Goal: Task Accomplishment & Management: Contribute content

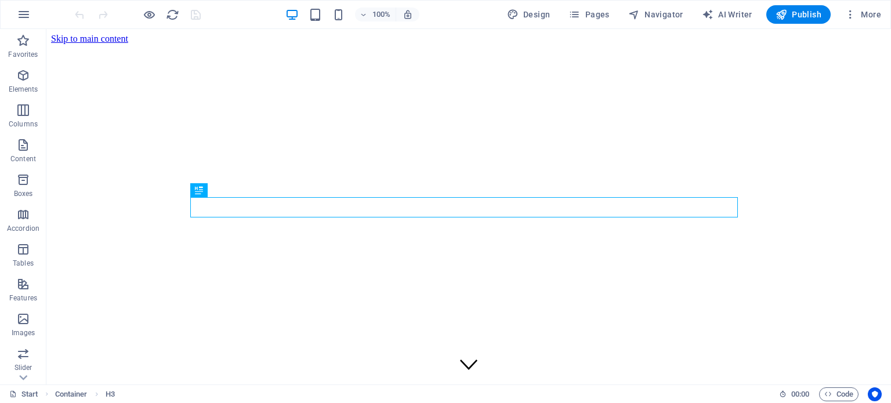
scroll to position [234, 0]
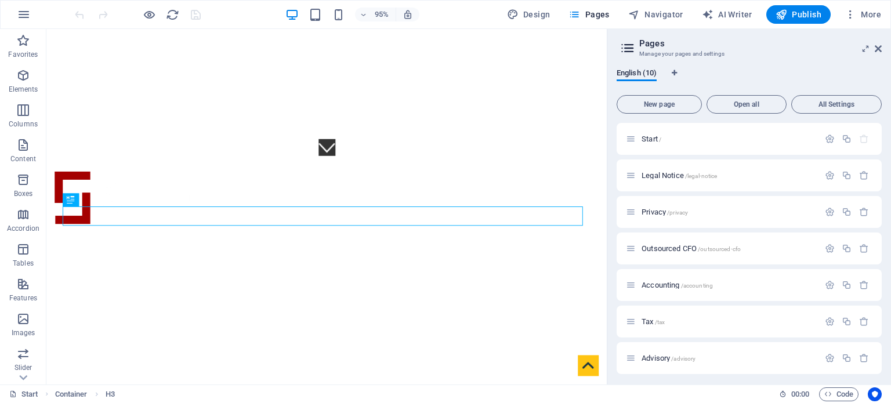
drag, startPoint x: 881, startPoint y: 133, endPoint x: 886, endPoint y: 169, distance: 36.3
click at [653, 354] on span "Funding /funding" at bounding box center [667, 354] width 51 height 9
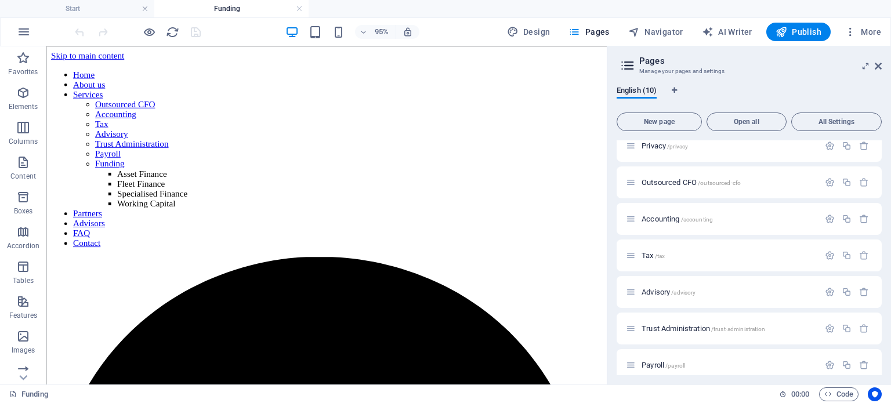
scroll to position [0, 0]
click at [0, 0] on icon at bounding box center [0, 0] width 0 height 0
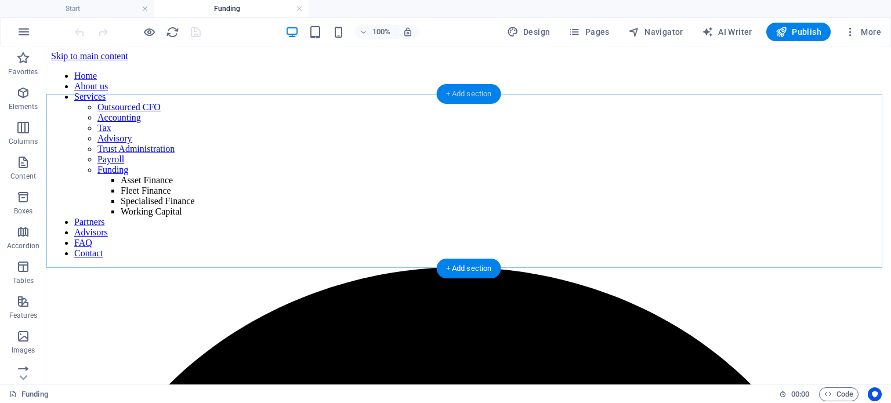
click at [485, 92] on div "+ Add section" at bounding box center [469, 94] width 64 height 20
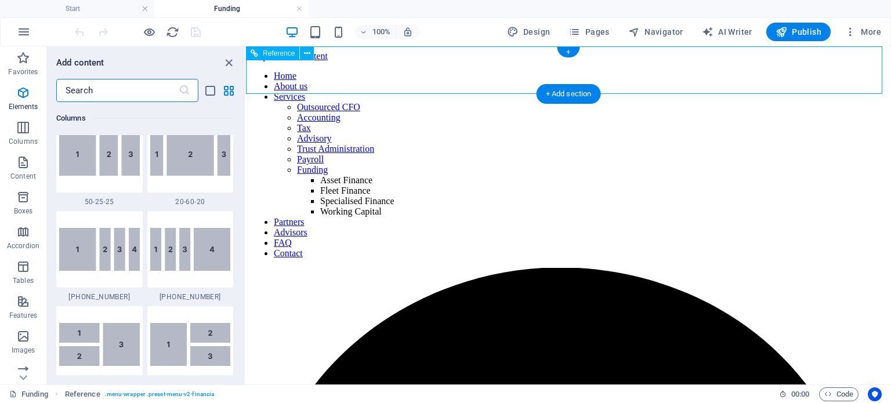
scroll to position [2030, 0]
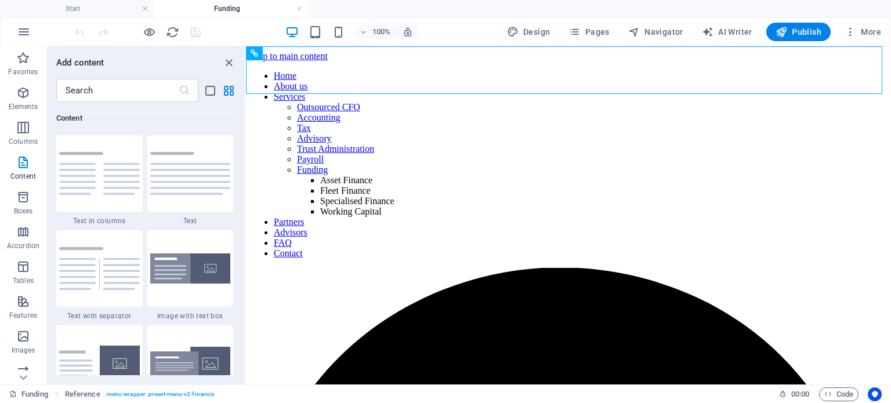
drag, startPoint x: 241, startPoint y: 153, endPoint x: 241, endPoint y: 170, distance: 17.4
click at [241, 170] on div "Favorites 1 Star Headline 1 Star Container Elements 1 Star Headline 1 Star Text…" at bounding box center [146, 238] width 198 height 273
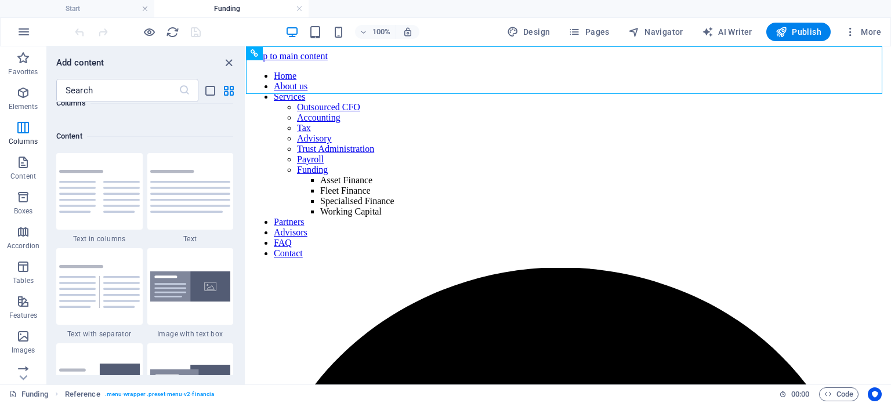
scroll to position [2071, 0]
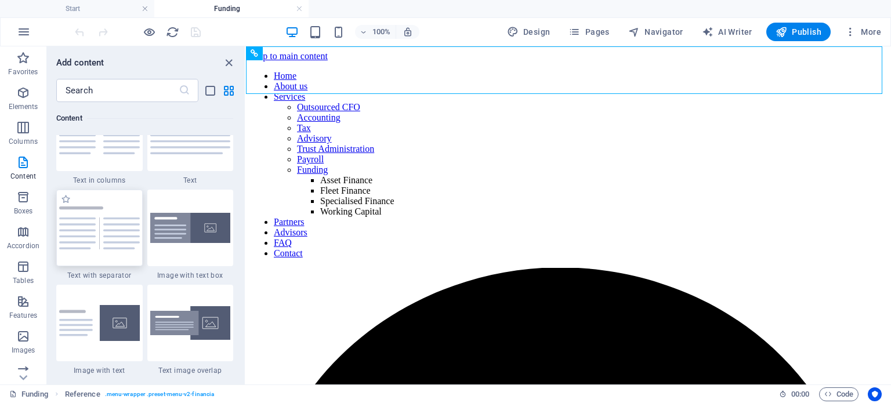
click at [95, 243] on img at bounding box center [99, 228] width 81 height 43
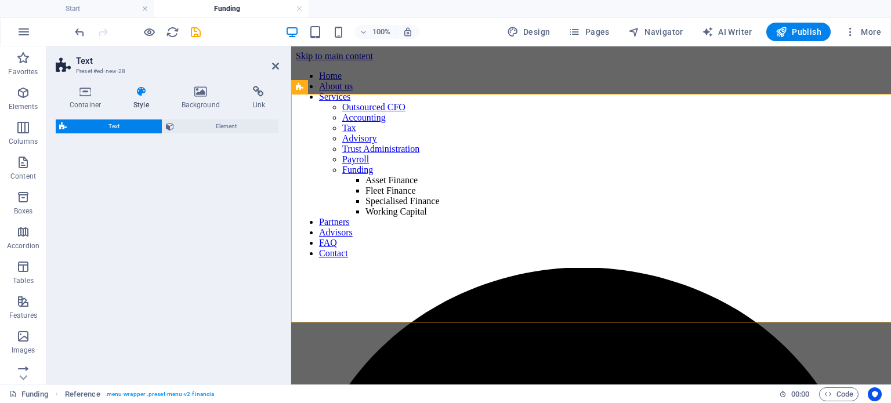
select select "rem"
select select "px"
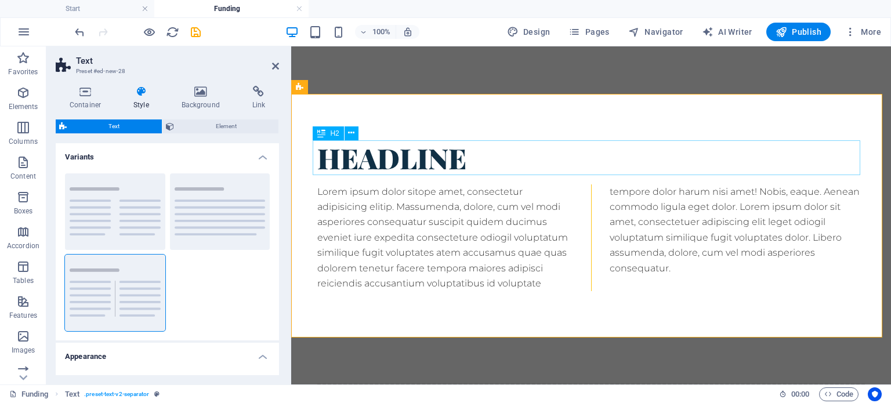
click at [401, 160] on div "Headline" at bounding box center [591, 157] width 548 height 35
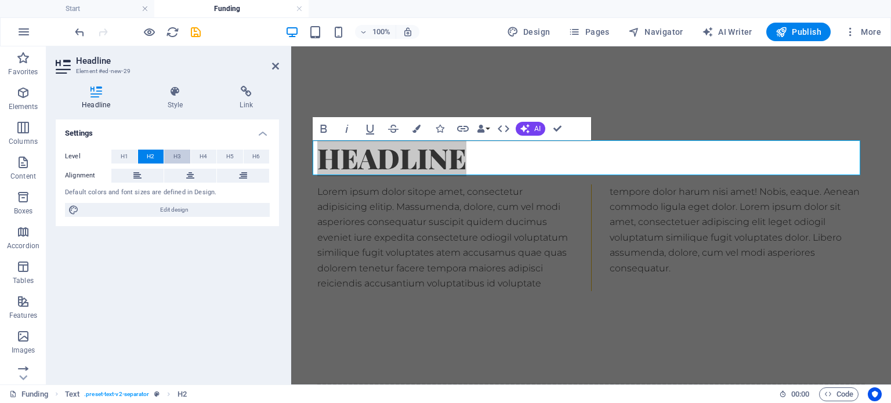
click at [179, 157] on span "H3" at bounding box center [177, 157] width 8 height 14
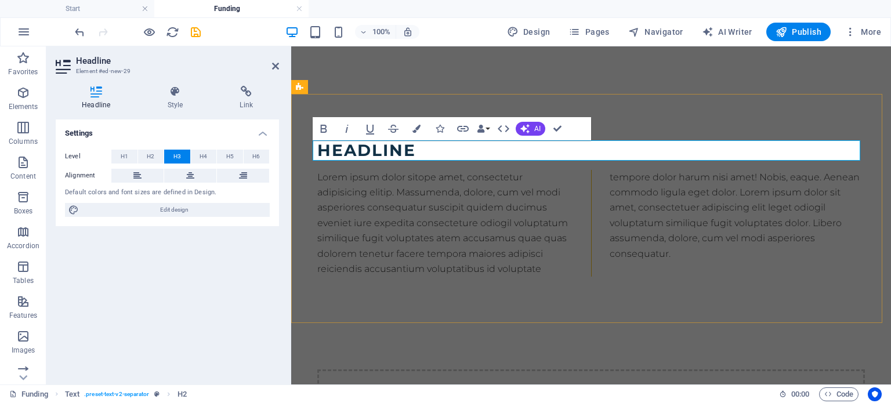
click at [422, 150] on h3 "Headline" at bounding box center [591, 150] width 548 height 20
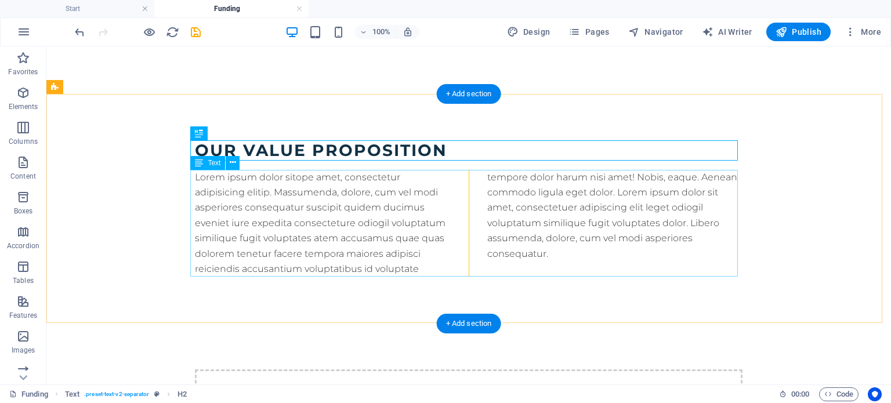
click at [259, 215] on div "Lorem ipsum dolor sitope amet, consectetur adipisicing elitip. Massumenda, dolo…" at bounding box center [469, 223] width 548 height 107
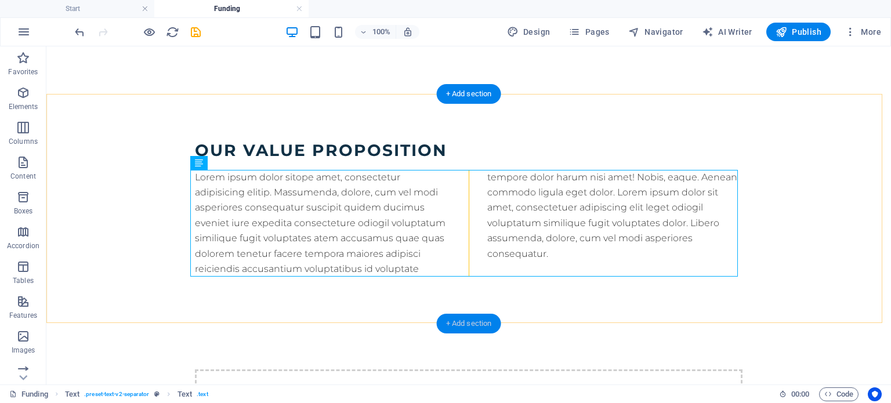
click at [480, 321] on div "+ Add section" at bounding box center [469, 324] width 64 height 20
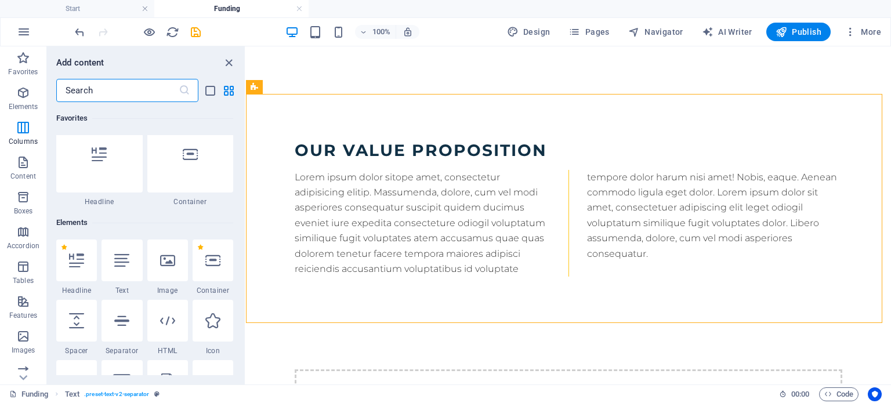
scroll to position [0, 0]
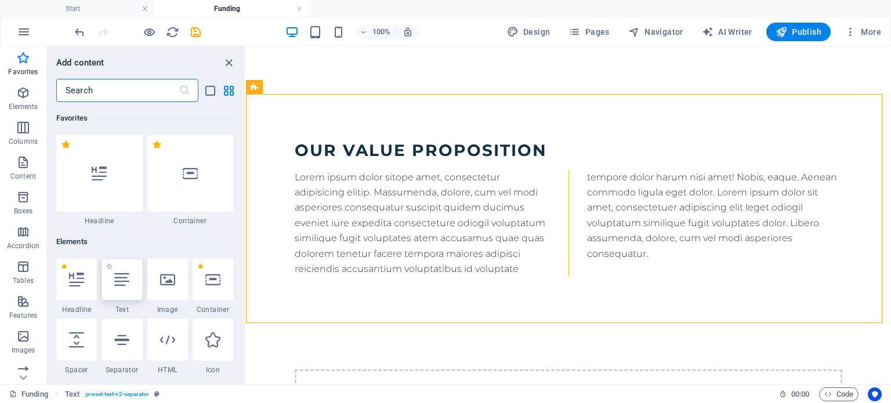
click at [128, 277] on icon at bounding box center [121, 279] width 15 height 15
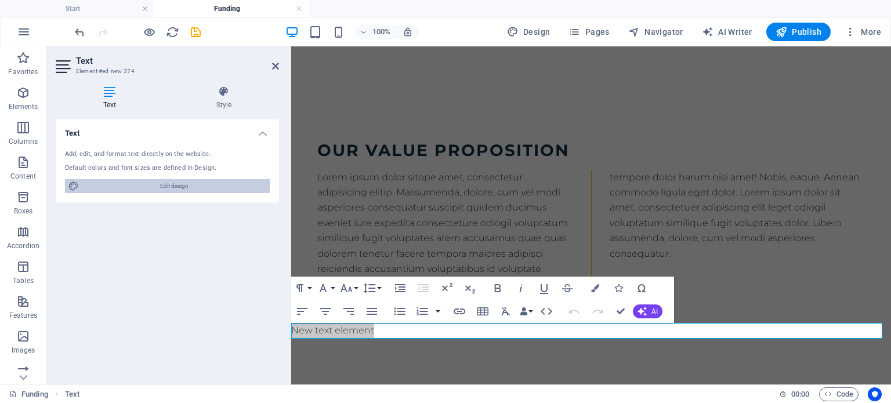
click at [169, 185] on span "Edit design" at bounding box center [174, 186] width 184 height 14
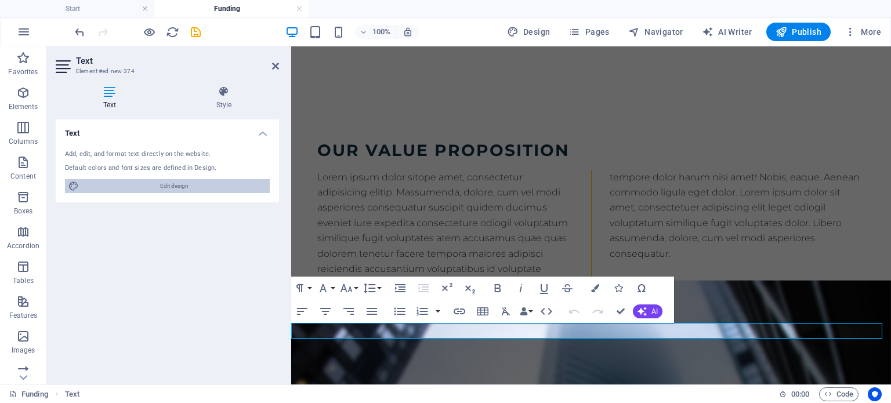
select select "rem"
select select "300"
select select "px"
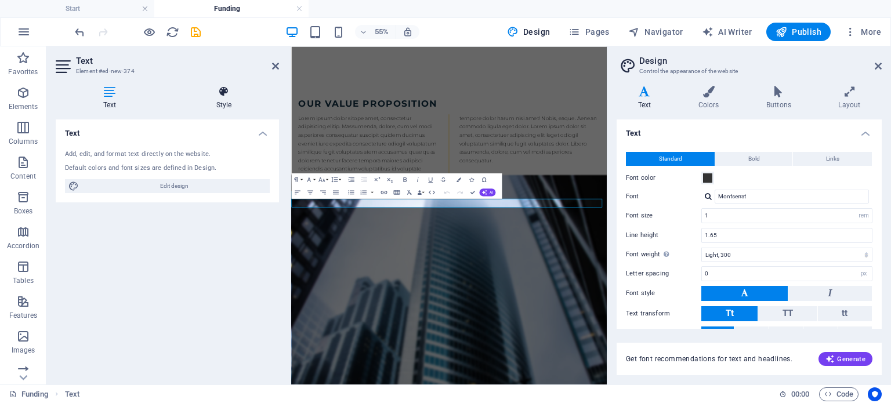
click at [226, 93] on icon at bounding box center [224, 92] width 111 height 12
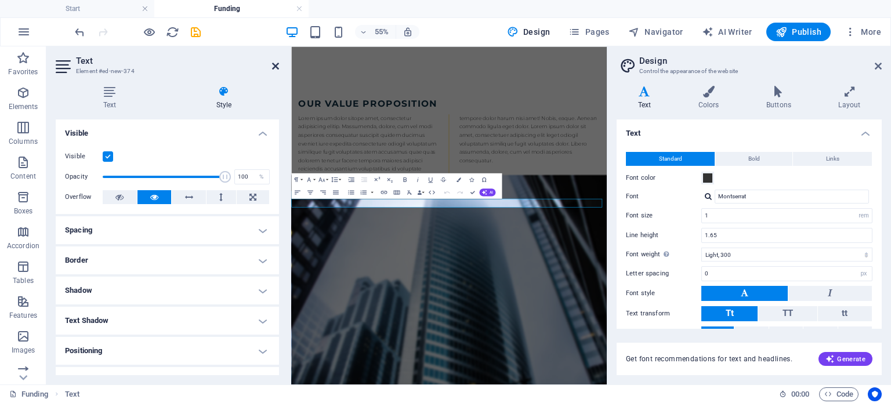
click at [276, 63] on icon at bounding box center [275, 66] width 7 height 9
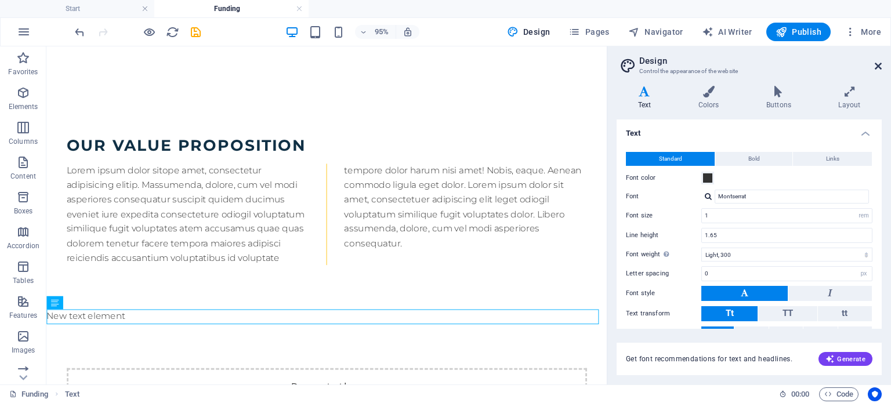
click at [880, 65] on icon at bounding box center [878, 66] width 7 height 9
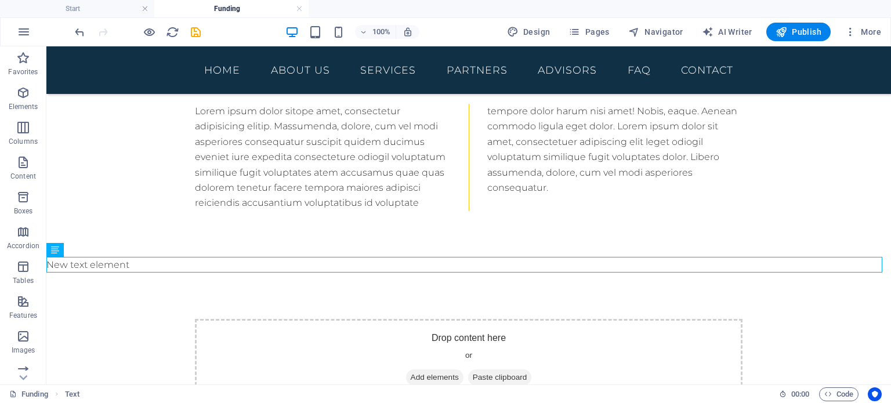
scroll to position [67, 0]
click at [88, 248] on icon at bounding box center [89, 249] width 6 height 12
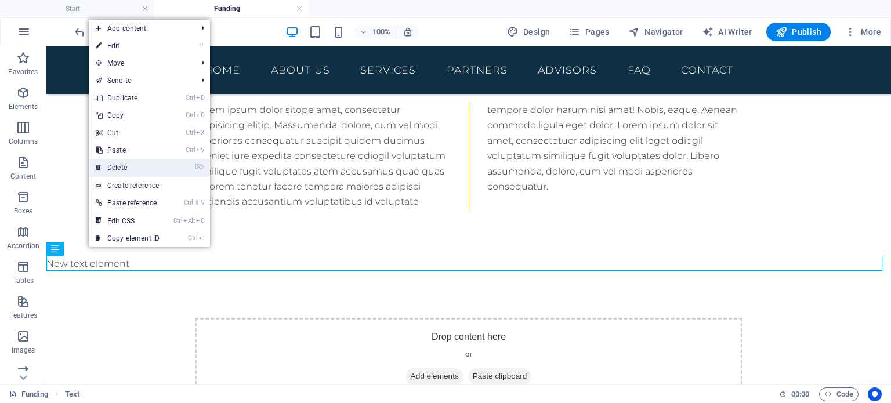
click at [128, 168] on link "⌦ Delete" at bounding box center [128, 167] width 78 height 17
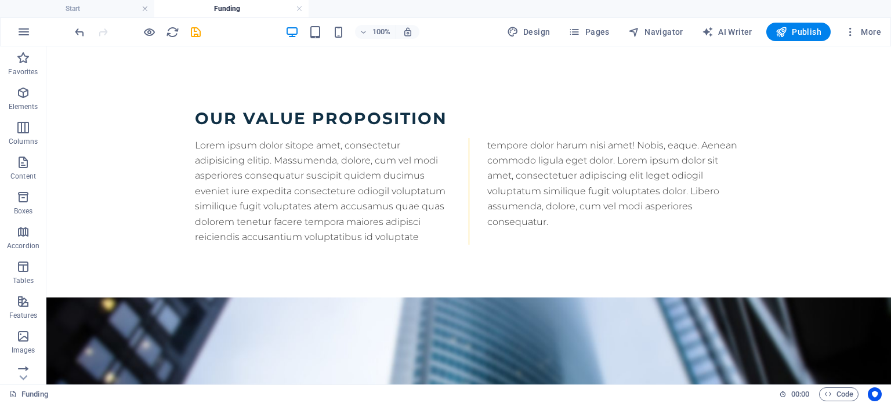
scroll to position [0, 0]
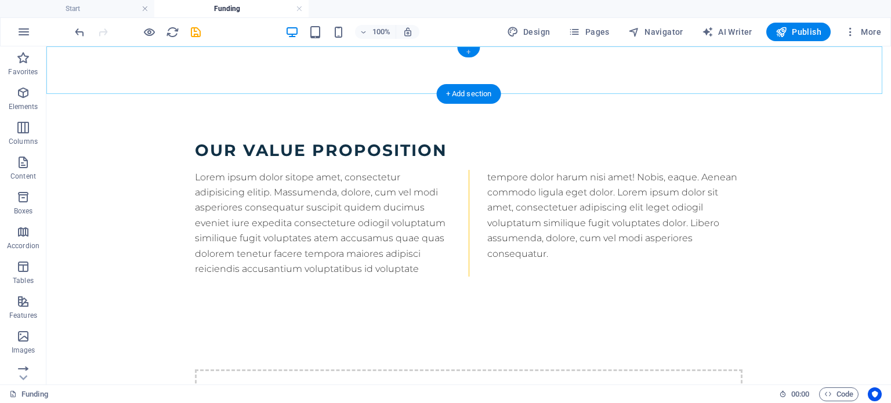
click at [470, 48] on div "+" at bounding box center [468, 52] width 23 height 10
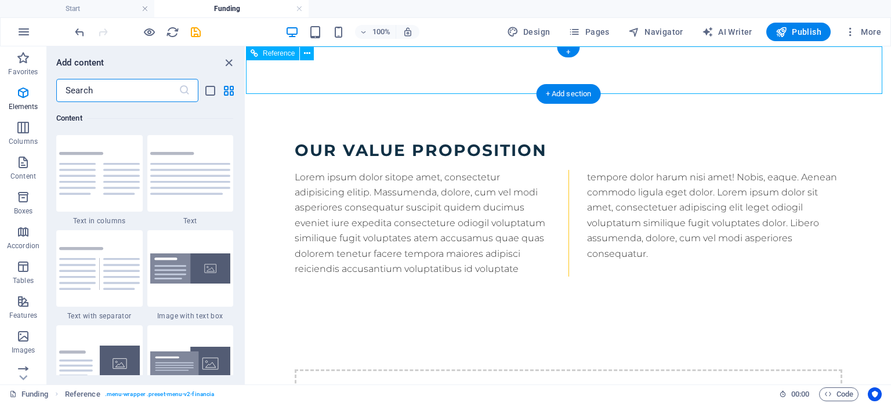
scroll to position [2030, 0]
click at [573, 93] on div "+ Add section" at bounding box center [569, 94] width 64 height 20
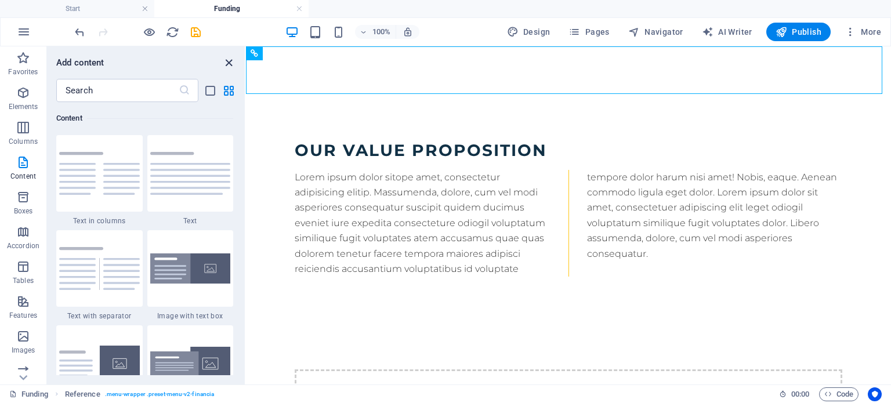
click at [226, 62] on icon "close panel" at bounding box center [228, 62] width 13 height 13
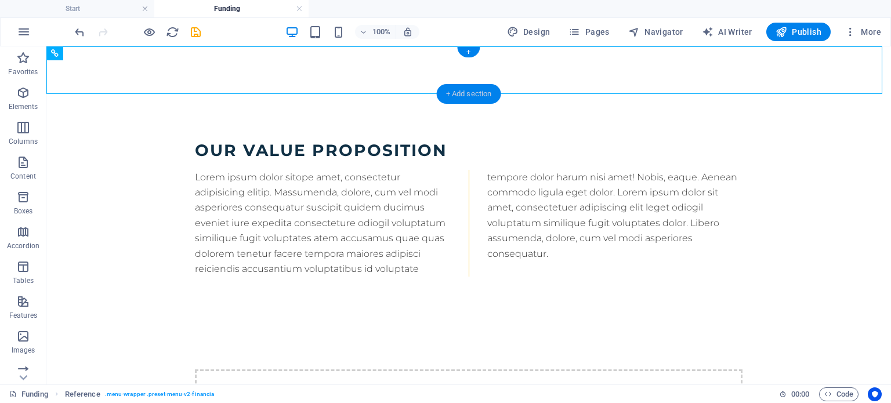
click at [464, 91] on div "+ Add section" at bounding box center [469, 94] width 64 height 20
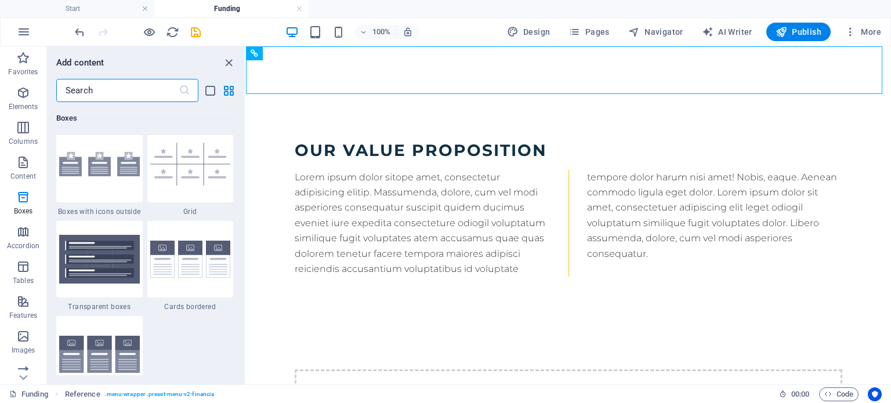
scroll to position [3419, 0]
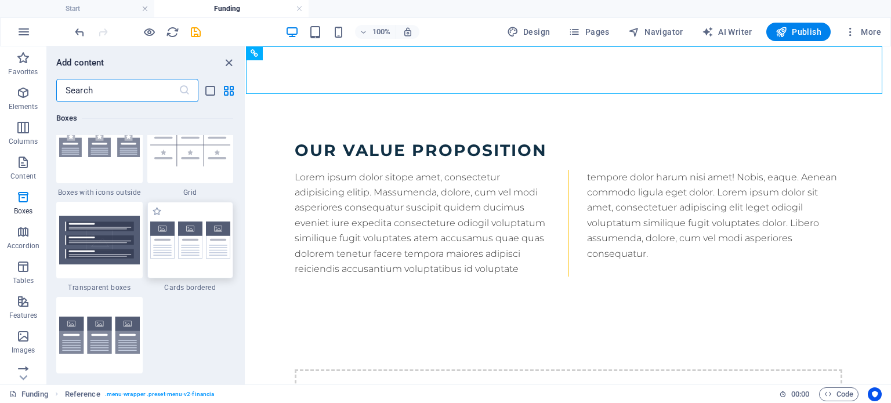
click at [207, 247] on img at bounding box center [190, 241] width 81 height 38
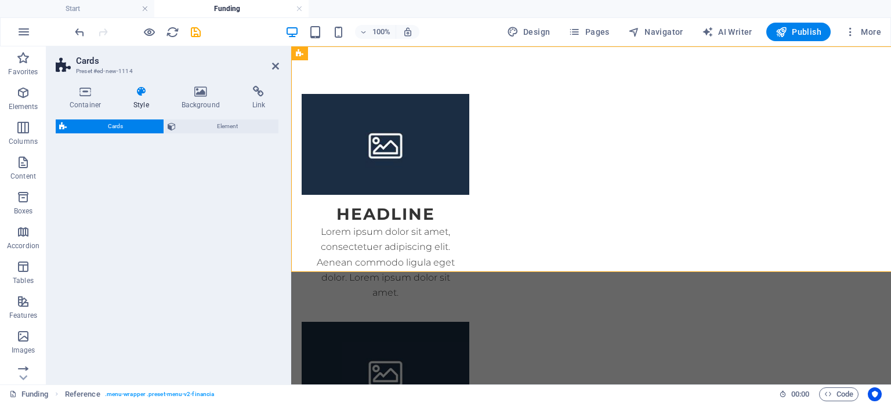
select select "rem"
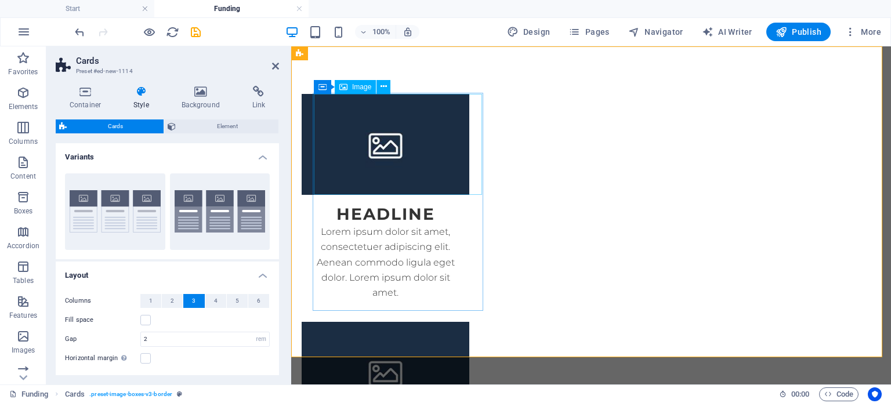
click at [365, 125] on figure at bounding box center [386, 144] width 168 height 101
click at [384, 88] on icon at bounding box center [384, 87] width 6 height 12
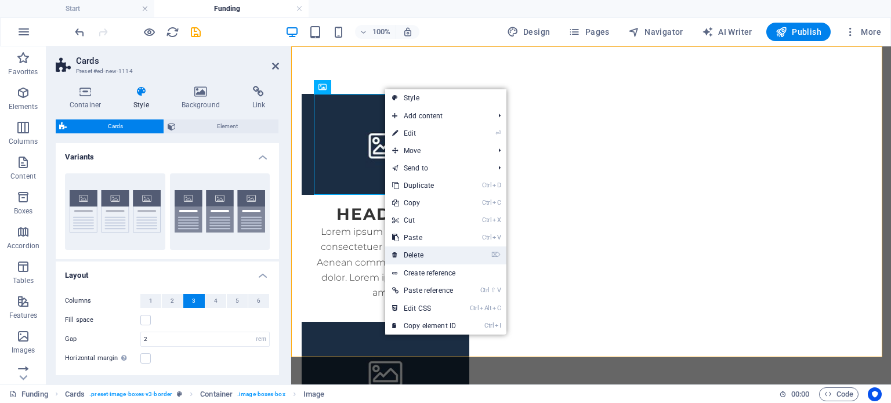
click at [443, 252] on link "⌦ Delete" at bounding box center [424, 255] width 78 height 17
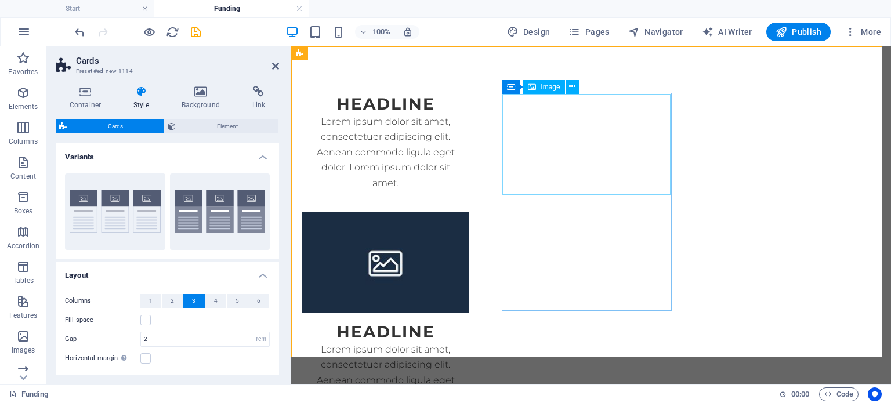
click at [469, 212] on figure at bounding box center [386, 262] width 168 height 101
click at [576, 83] on icon at bounding box center [572, 87] width 6 height 12
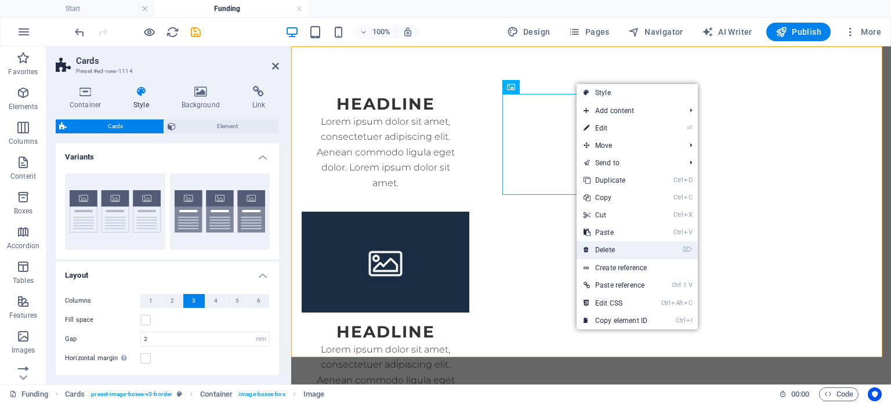
click at [629, 247] on link "⌦ Delete" at bounding box center [616, 249] width 78 height 17
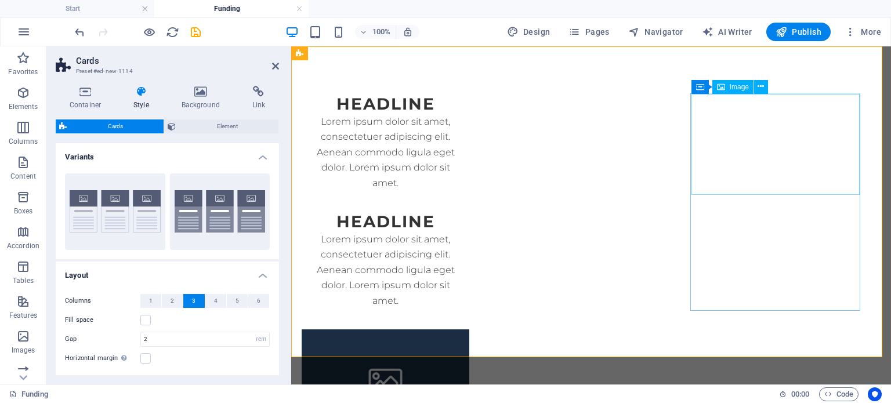
click at [469, 330] on figure at bounding box center [386, 380] width 168 height 101
click at [761, 88] on icon at bounding box center [761, 87] width 6 height 12
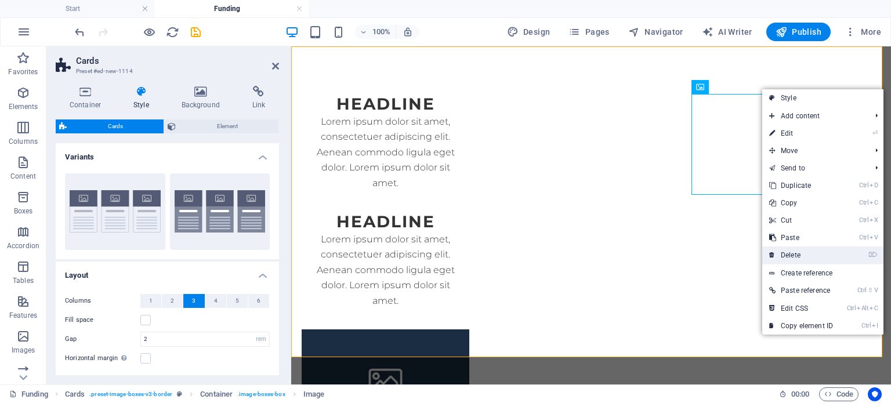
click at [804, 252] on link "⌦ Delete" at bounding box center [801, 255] width 78 height 17
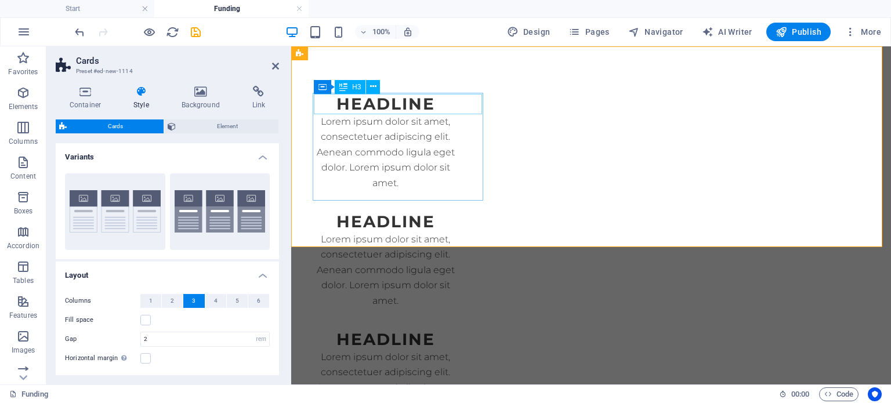
click at [447, 101] on div "Headline" at bounding box center [386, 104] width 168 height 20
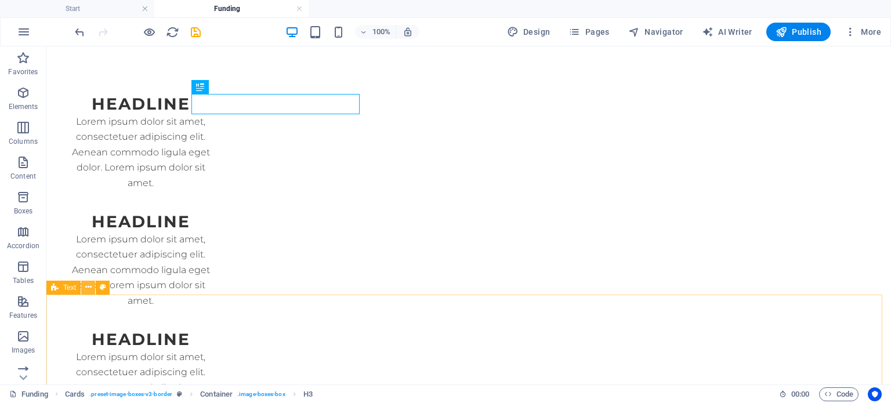
click at [90, 289] on icon at bounding box center [88, 287] width 6 height 12
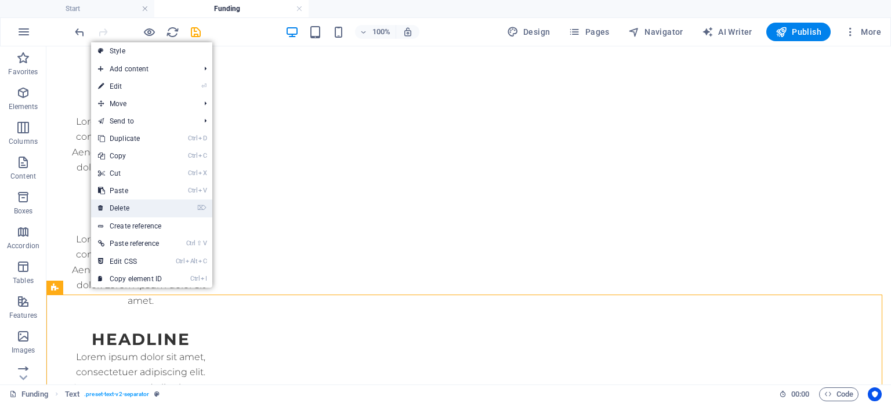
click at [135, 208] on link "⌦ Delete" at bounding box center [130, 208] width 78 height 17
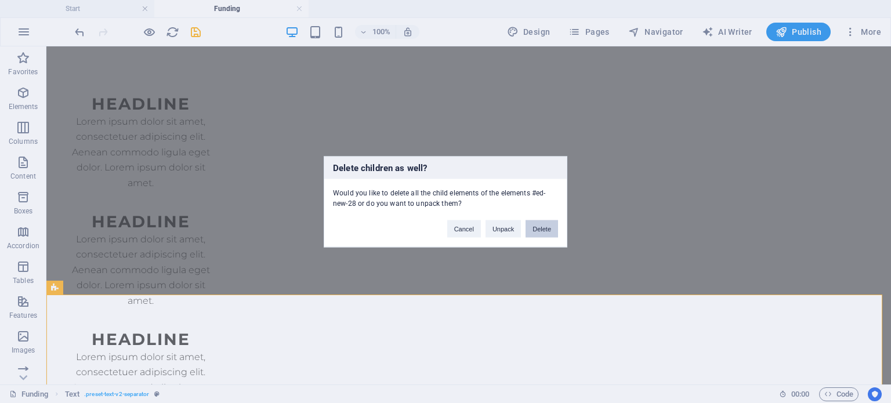
click at [542, 227] on button "Delete" at bounding box center [542, 228] width 32 height 17
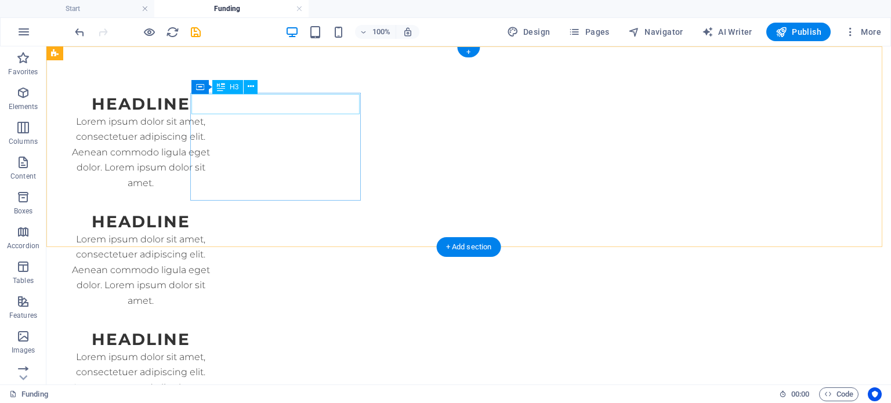
click at [225, 100] on div "Headline" at bounding box center [141, 104] width 168 height 20
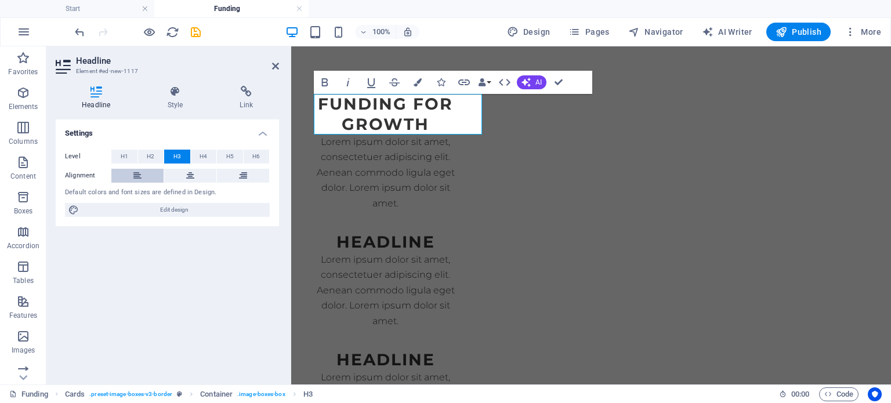
click at [139, 175] on icon at bounding box center [137, 176] width 8 height 14
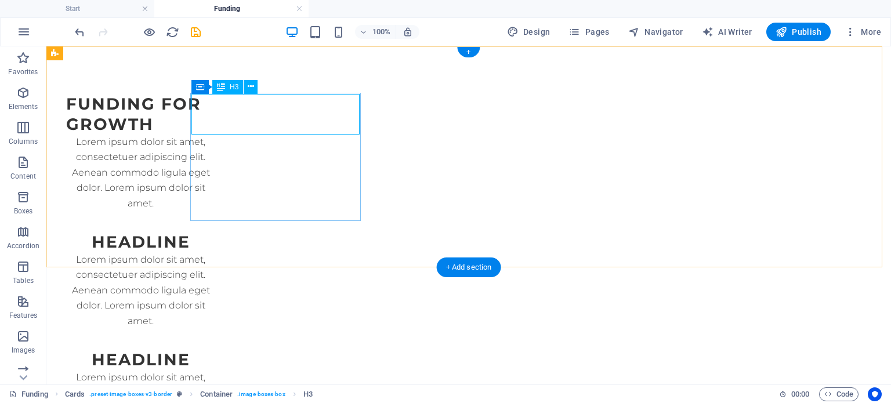
click at [225, 118] on div "Funding for growth" at bounding box center [141, 114] width 168 height 41
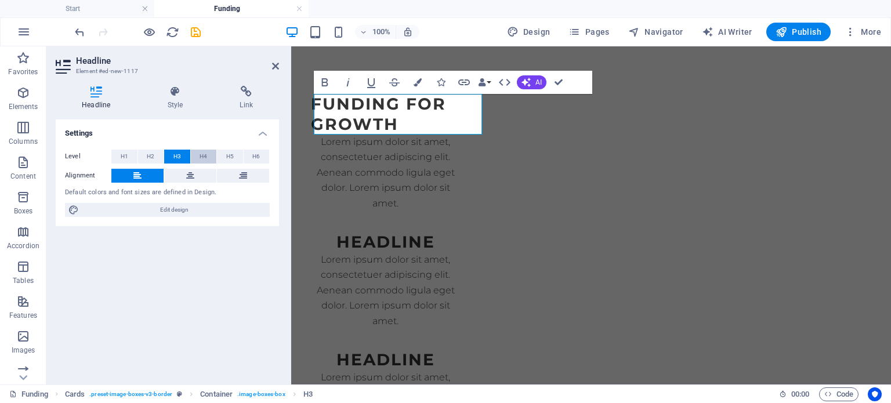
click at [207, 154] on span "H4" at bounding box center [204, 157] width 8 height 14
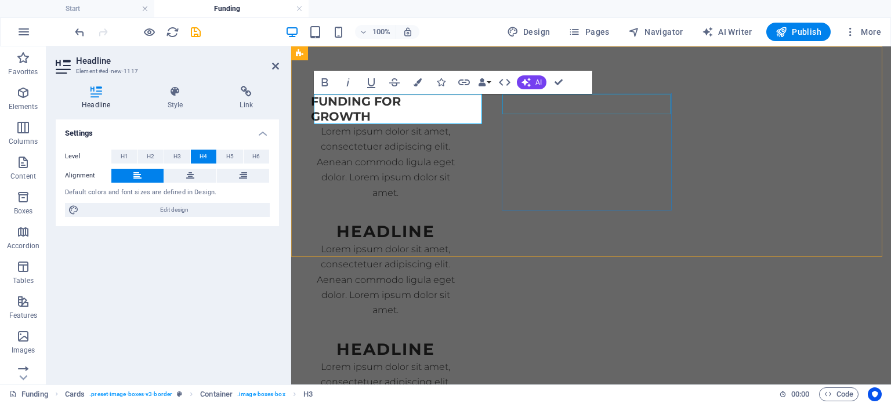
click at [469, 222] on div "Headline" at bounding box center [386, 232] width 168 height 20
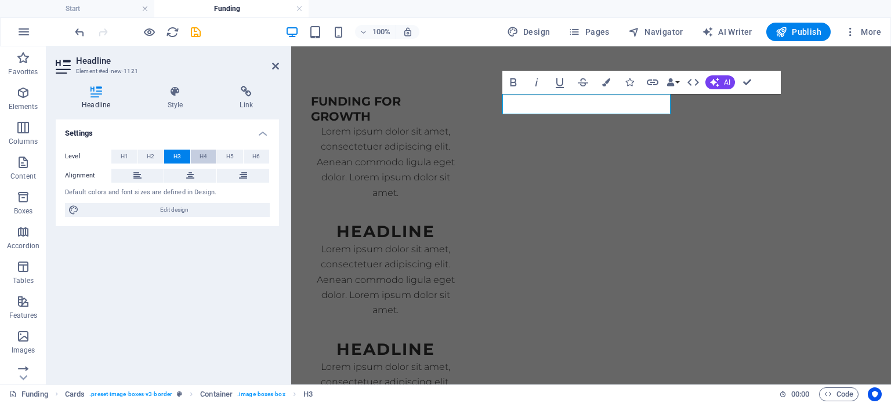
click at [202, 155] on span "H4" at bounding box center [204, 157] width 8 height 14
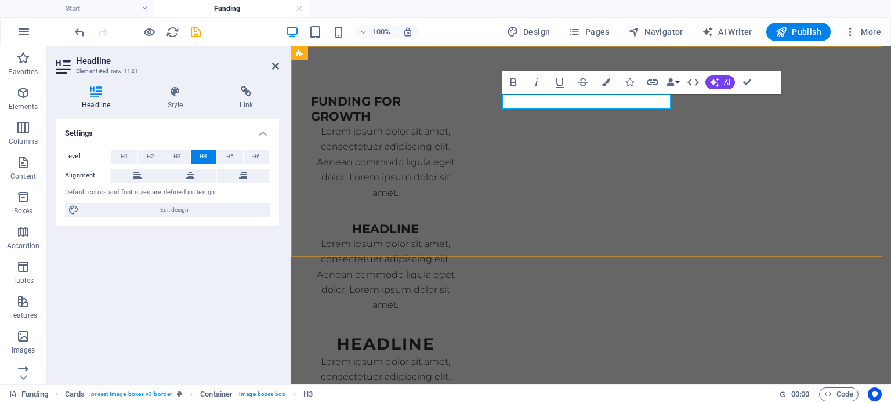
click at [460, 222] on h4 "Headline" at bounding box center [385, 229] width 149 height 15
drag, startPoint x: 554, startPoint y: 101, endPoint x: 628, endPoint y: 97, distance: 74.9
click at [460, 222] on h4 "Headline" at bounding box center [385, 229] width 149 height 15
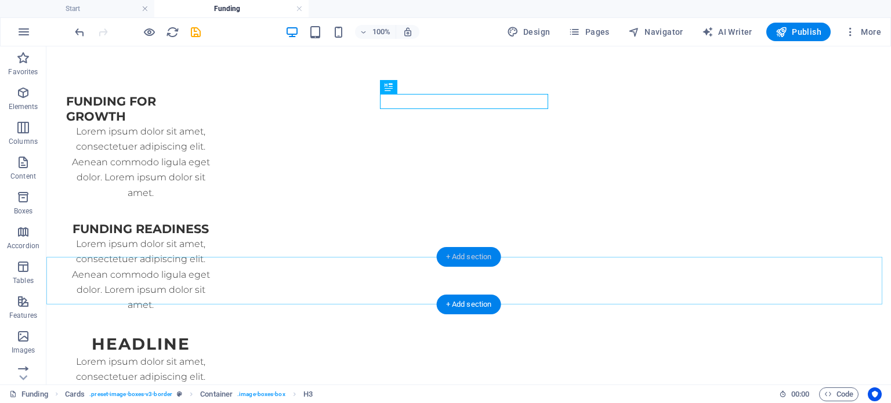
click at [481, 257] on div "+ Add section" at bounding box center [469, 257] width 64 height 20
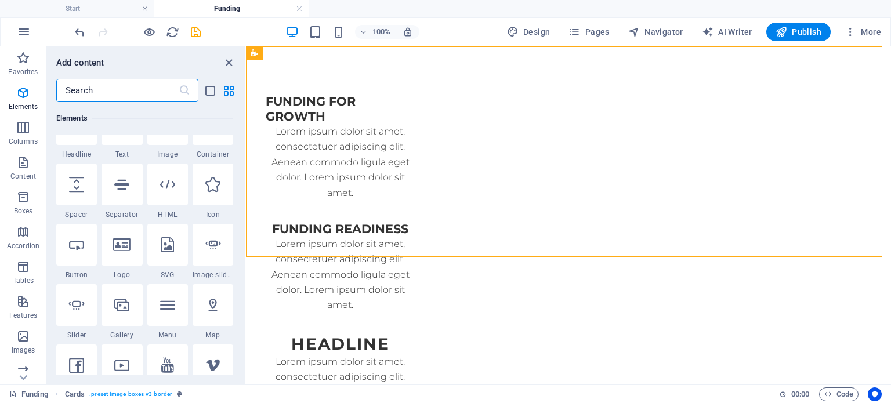
scroll to position [176, 0]
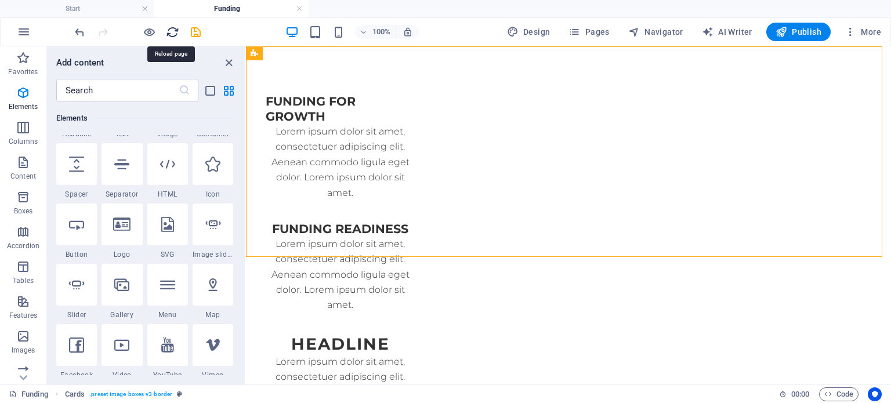
click at [172, 32] on icon "reload" at bounding box center [172, 32] width 13 height 13
click at [195, 29] on icon "save" at bounding box center [195, 32] width 13 height 13
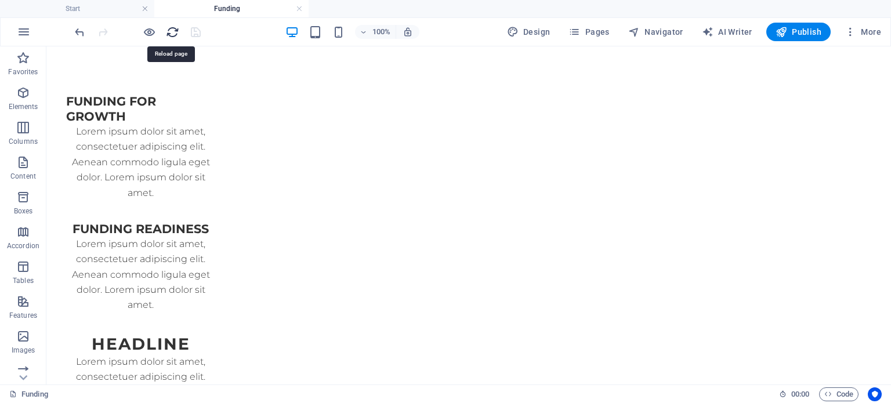
click at [172, 34] on icon "reload" at bounding box center [172, 32] width 13 height 13
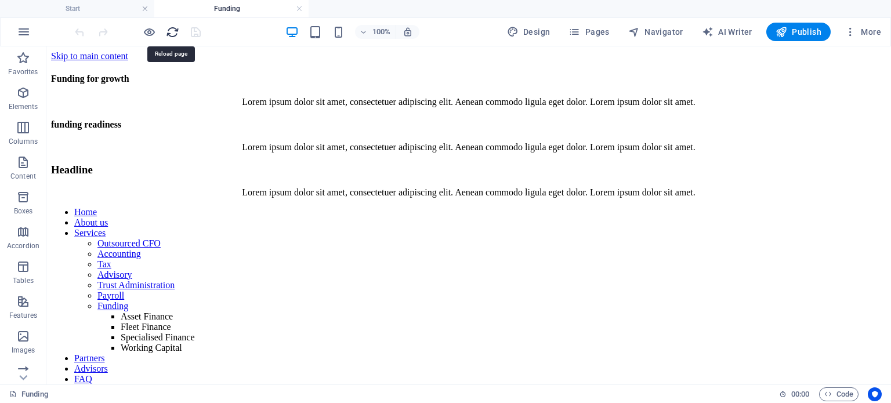
scroll to position [0, 0]
click at [107, 294] on icon at bounding box center [106, 297] width 6 height 12
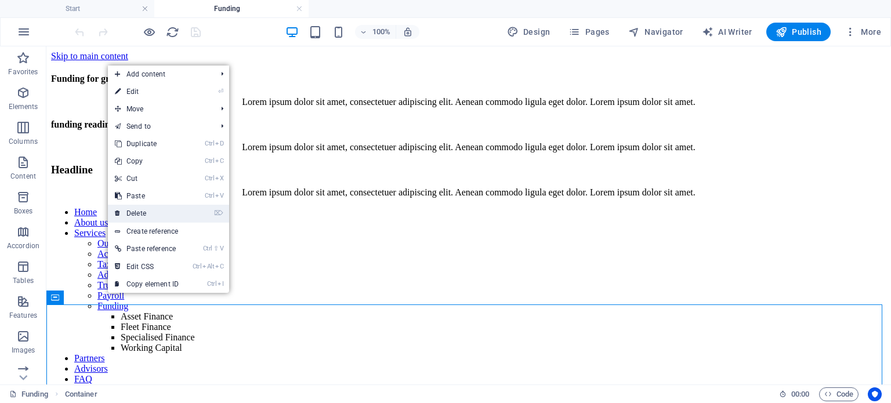
click at [151, 215] on link "⌦ Delete" at bounding box center [147, 213] width 78 height 17
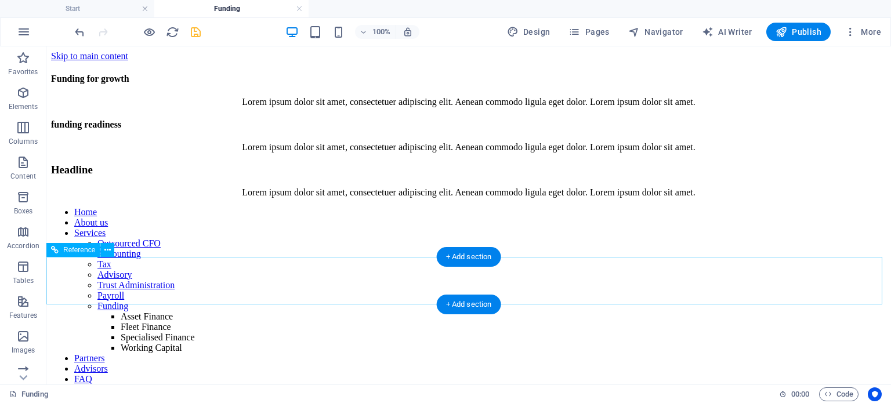
click at [453, 278] on nav "Home About us Services Outsourced CFO Accounting Tax Advisory Trust Administrat…" at bounding box center [469, 301] width 836 height 188
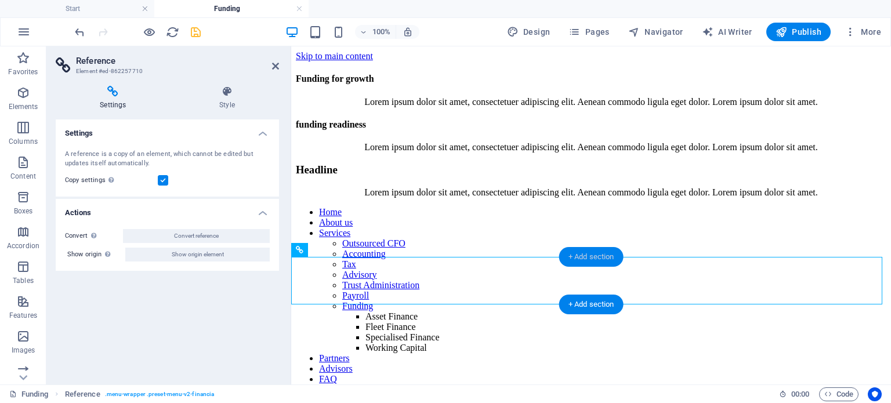
click at [587, 256] on div "+ Add section" at bounding box center [591, 257] width 64 height 20
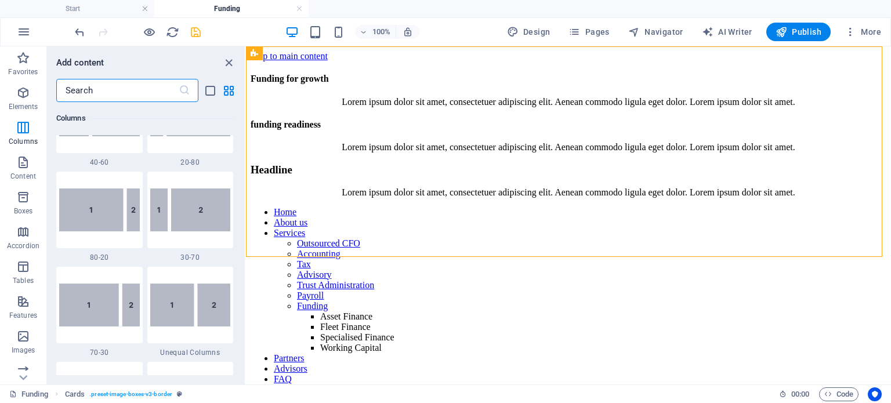
scroll to position [664, 0]
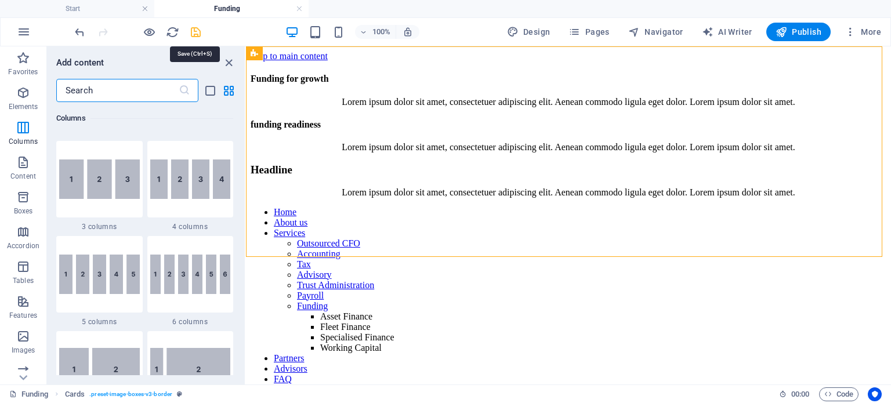
click at [194, 33] on icon "save" at bounding box center [195, 32] width 13 height 13
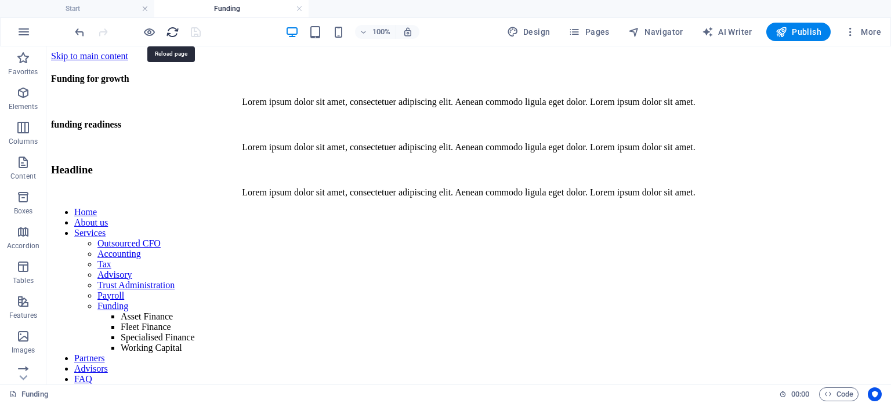
click at [172, 32] on icon "reload" at bounding box center [172, 32] width 13 height 13
click at [463, 258] on div "+ Add section" at bounding box center [469, 257] width 64 height 20
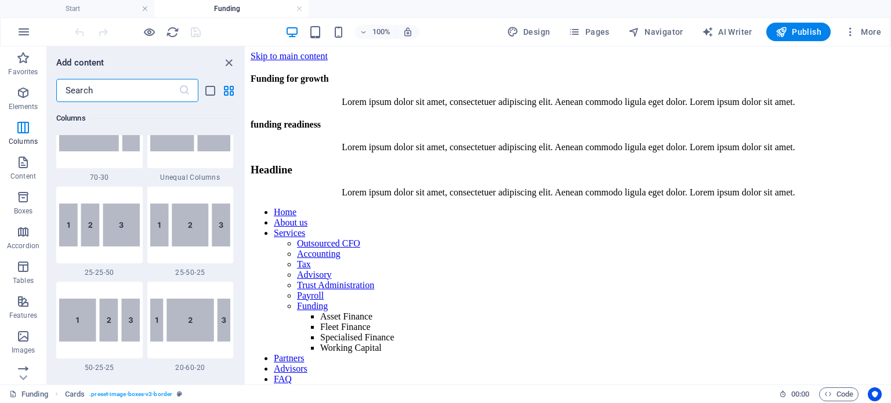
scroll to position [723, 0]
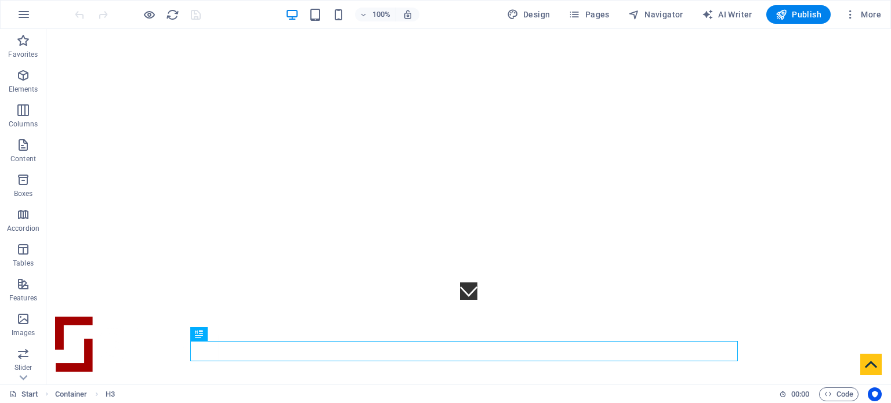
scroll to position [39, 0]
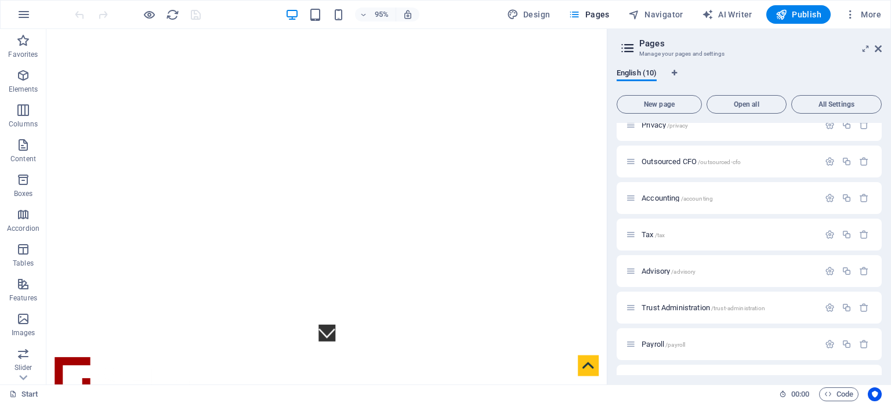
scroll to position [113, 0]
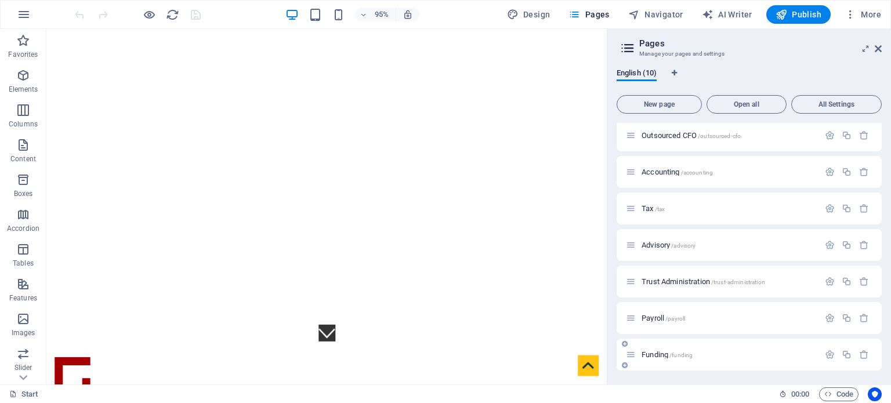
click at [652, 352] on span "Funding /funding" at bounding box center [667, 354] width 51 height 9
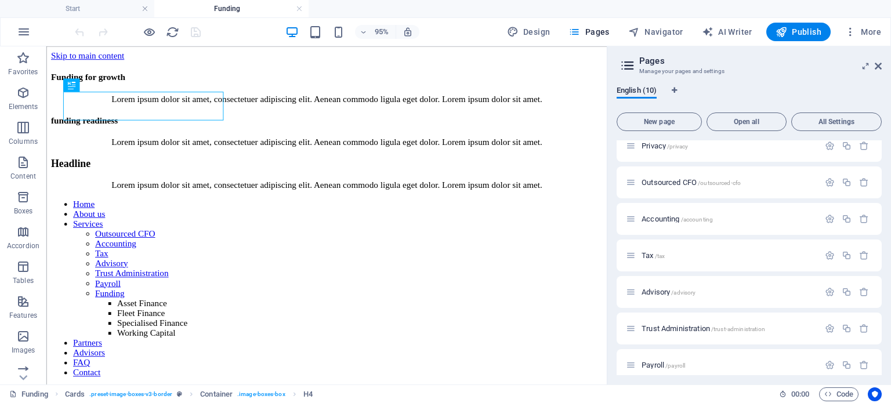
scroll to position [0, 0]
click at [0, 0] on icon at bounding box center [0, 0] width 0 height 0
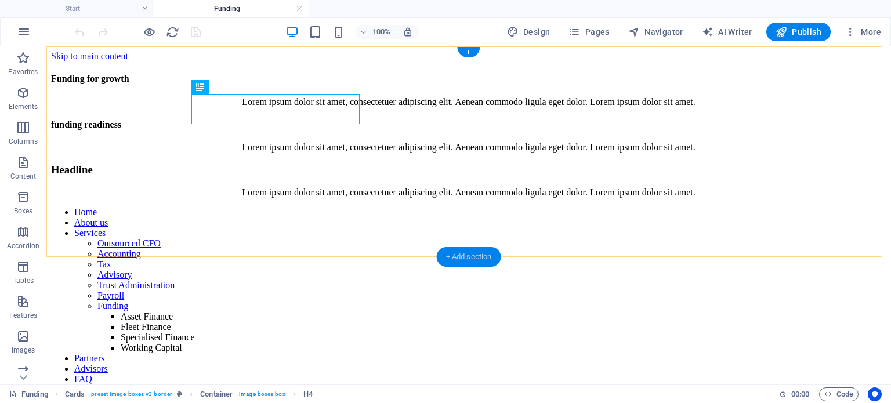
click at [472, 252] on div "+ Add section" at bounding box center [469, 257] width 64 height 20
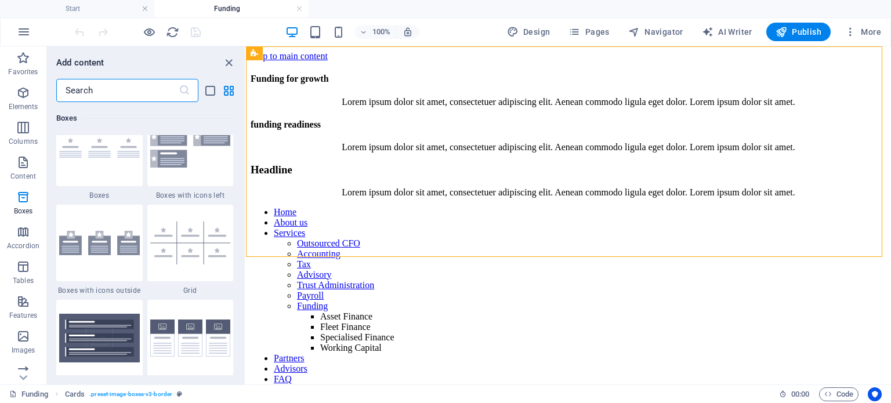
scroll to position [3282, 0]
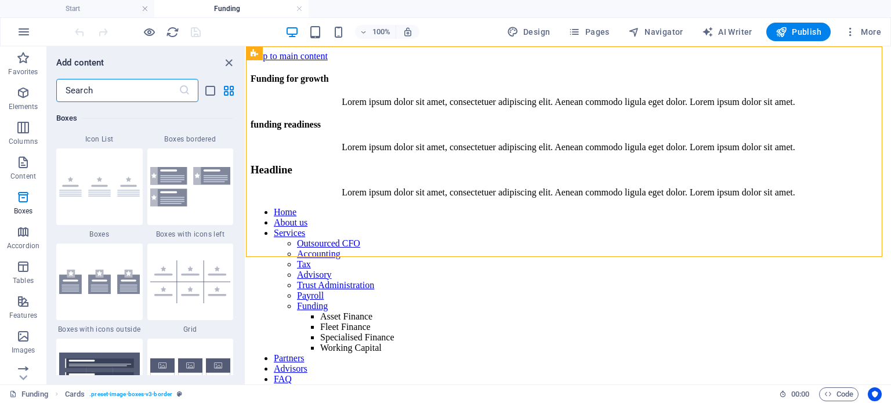
drag, startPoint x: 244, startPoint y: 154, endPoint x: 0, endPoint y: 138, distance: 244.2
click at [195, 279] on img at bounding box center [190, 282] width 81 height 43
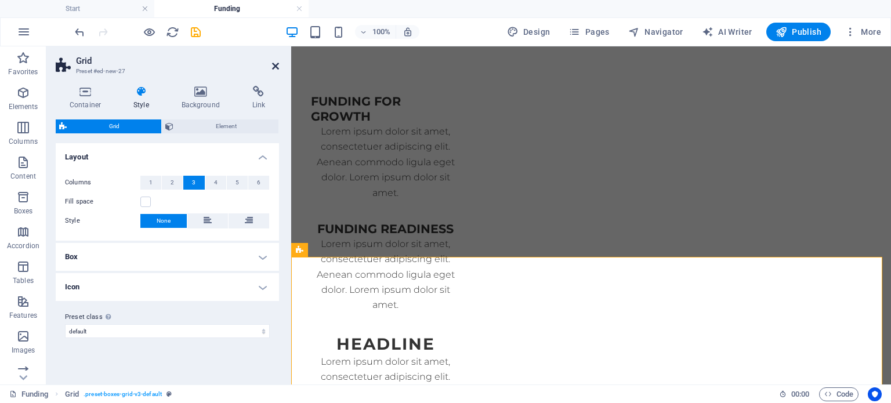
click at [274, 64] on icon at bounding box center [275, 66] width 7 height 9
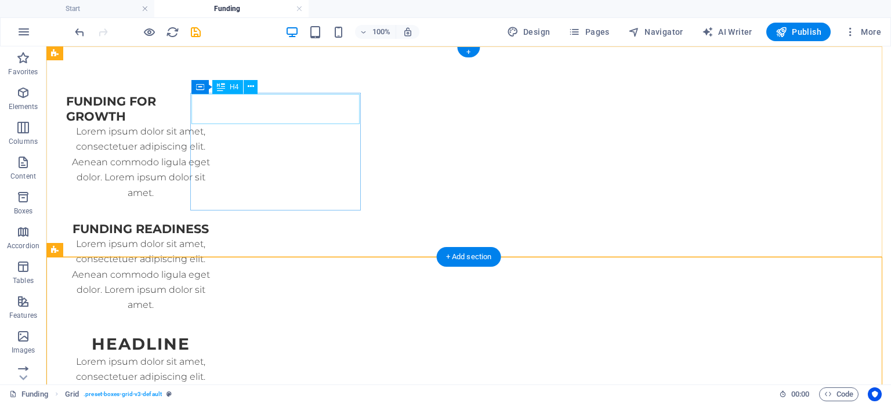
click at [225, 109] on div "Funding for growth" at bounding box center [141, 109] width 168 height 30
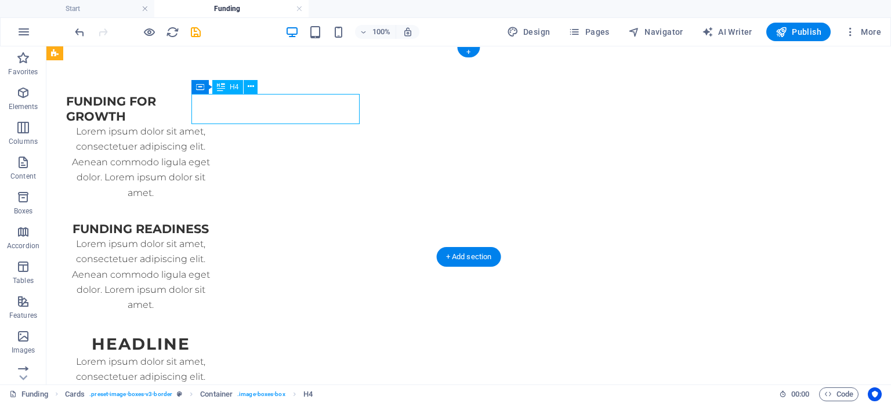
click at [225, 109] on div "Funding for growth" at bounding box center [141, 109] width 168 height 30
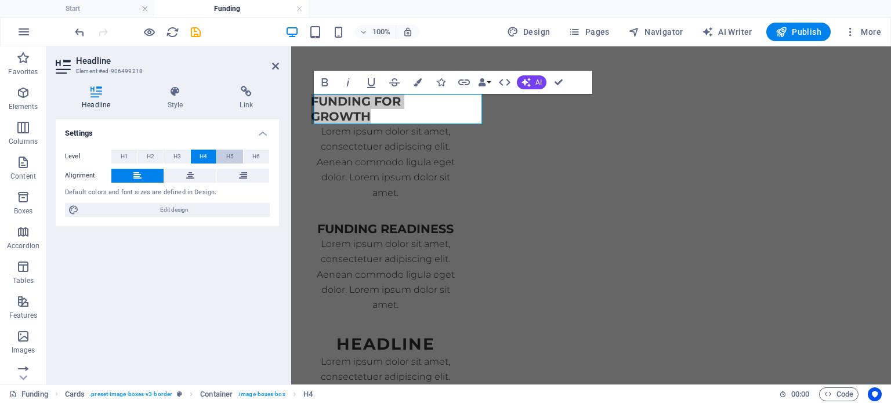
click at [229, 152] on span "H5" at bounding box center [230, 157] width 8 height 14
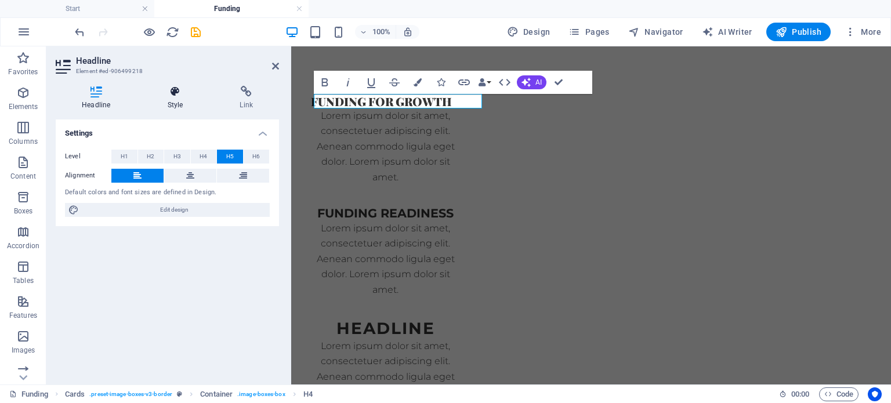
click at [174, 97] on h4 "Style" at bounding box center [177, 98] width 73 height 24
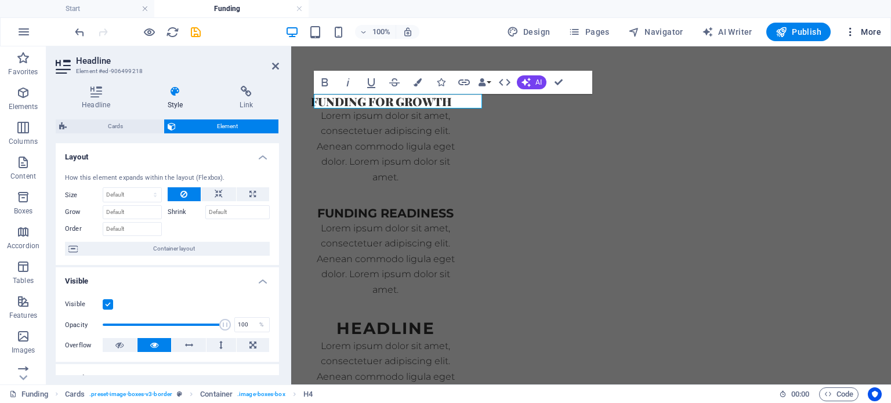
click at [881, 34] on span "More" at bounding box center [863, 32] width 37 height 12
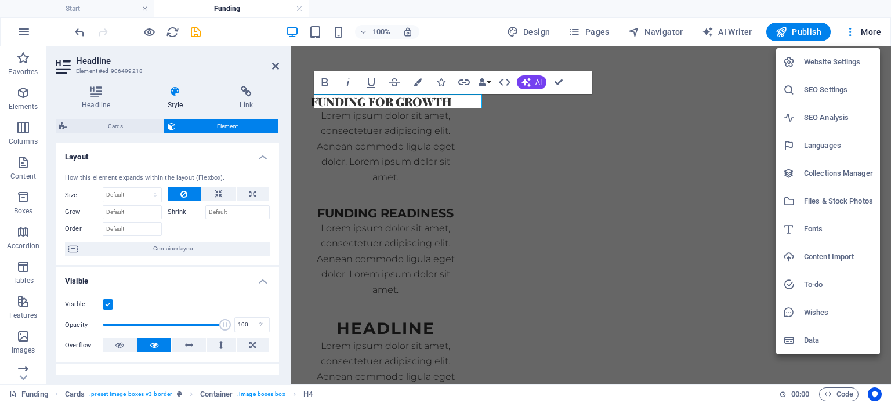
click at [823, 231] on h6 "Fonts" at bounding box center [838, 229] width 69 height 14
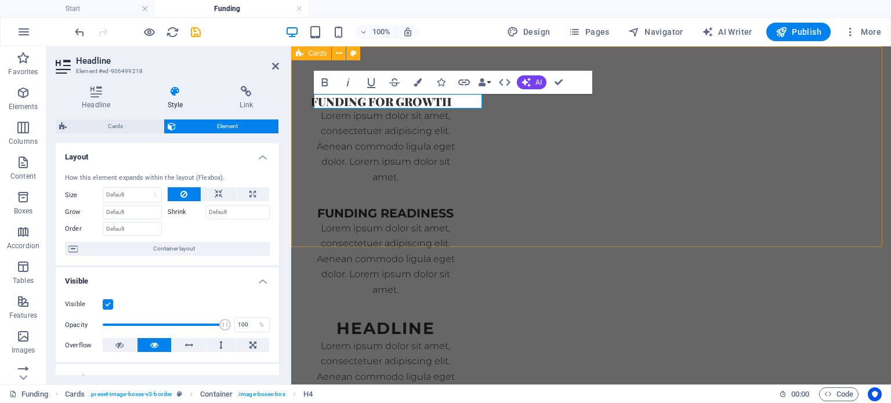
select select "popularity"
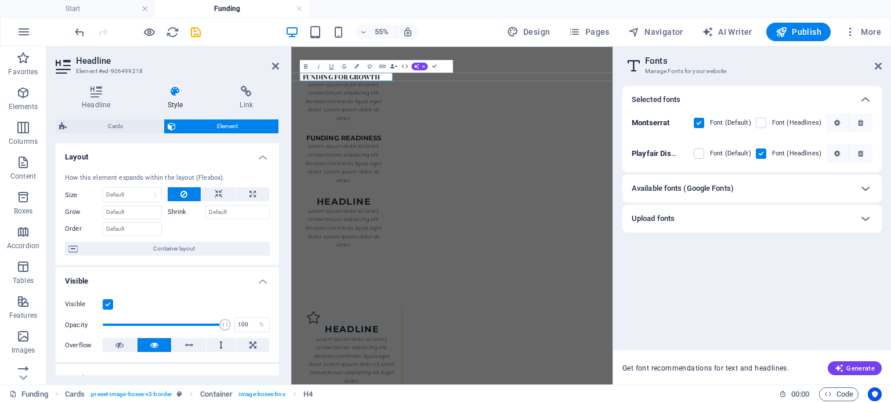
click at [810, 187] on div "Available fonts (Google Fonts)" at bounding box center [742, 189] width 220 height 14
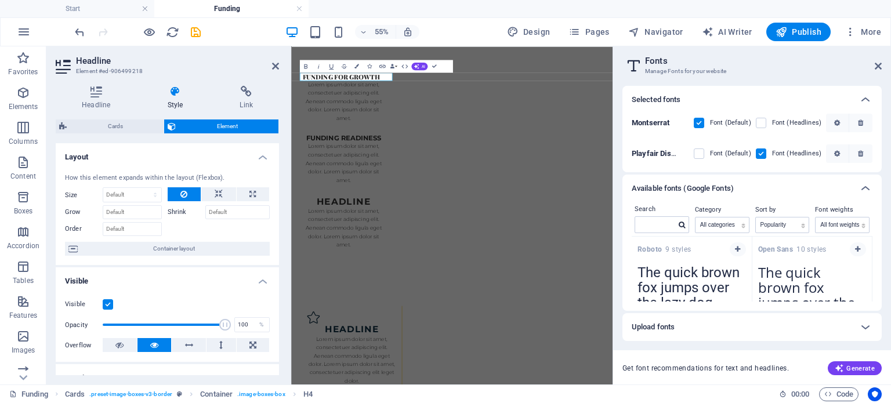
click at [227, 125] on span "Element" at bounding box center [227, 127] width 96 height 14
click at [876, 64] on icon at bounding box center [878, 66] width 7 height 9
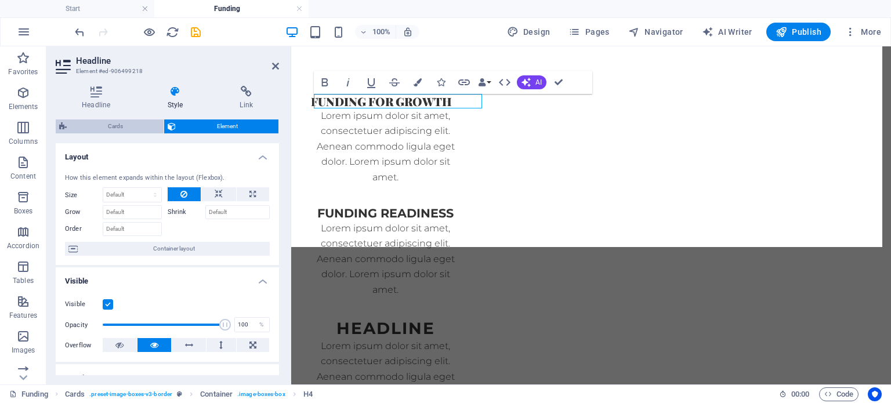
click at [121, 126] on span "Cards" at bounding box center [115, 127] width 90 height 14
select select "rem"
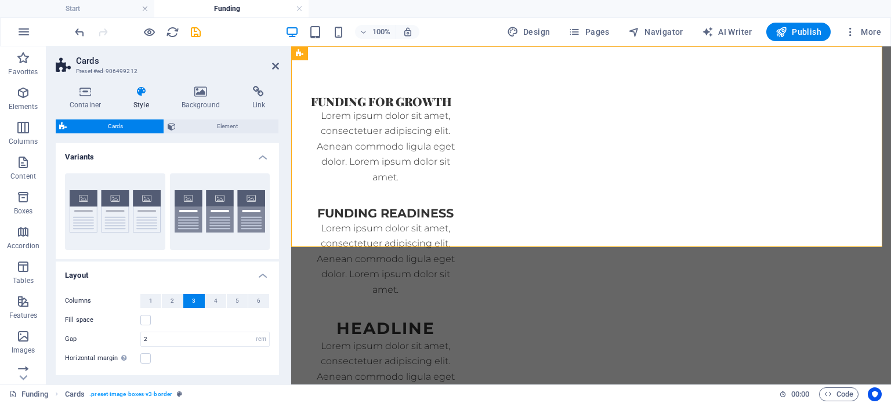
click at [145, 99] on h4 "Style" at bounding box center [144, 98] width 48 height 24
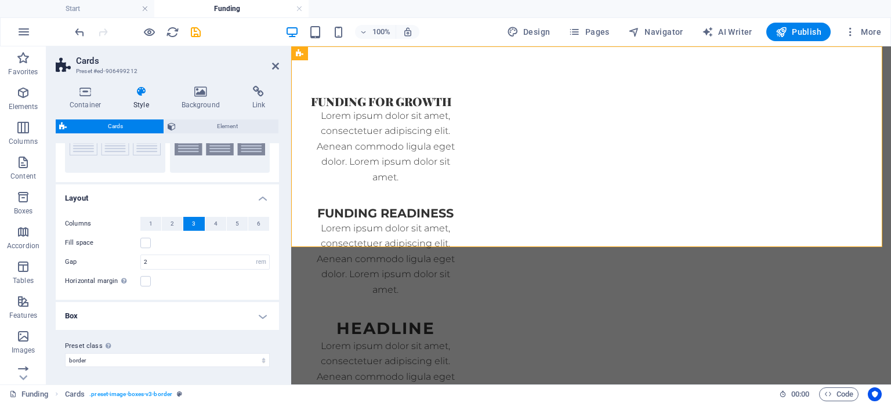
scroll to position [0, 0]
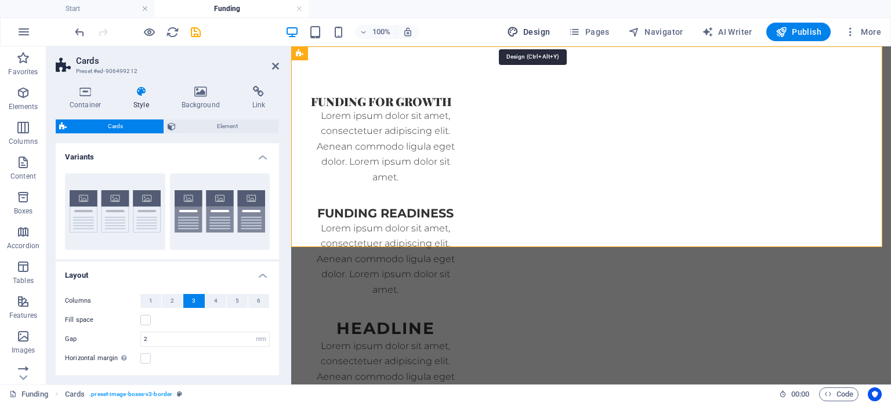
click at [539, 30] on span "Design" at bounding box center [529, 32] width 44 height 12
select select "rem"
select select "300"
select select "px"
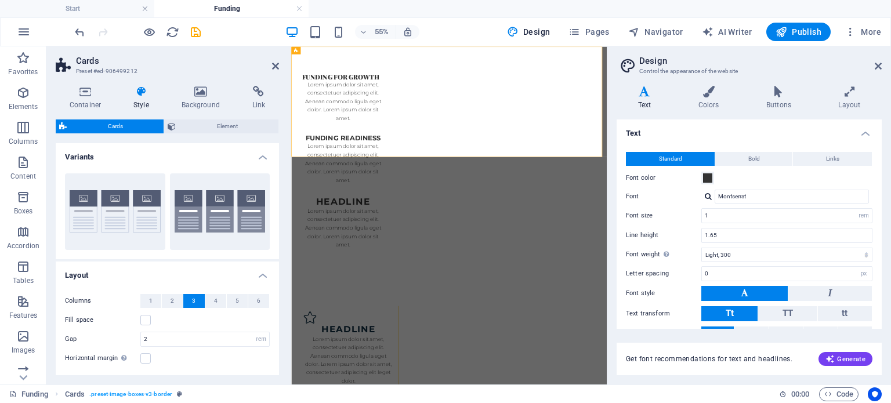
click at [641, 99] on h4 "Text" at bounding box center [647, 98] width 60 height 24
click at [232, 301] on button "5" at bounding box center [237, 301] width 21 height 14
click at [218, 300] on button "4" at bounding box center [215, 301] width 21 height 14
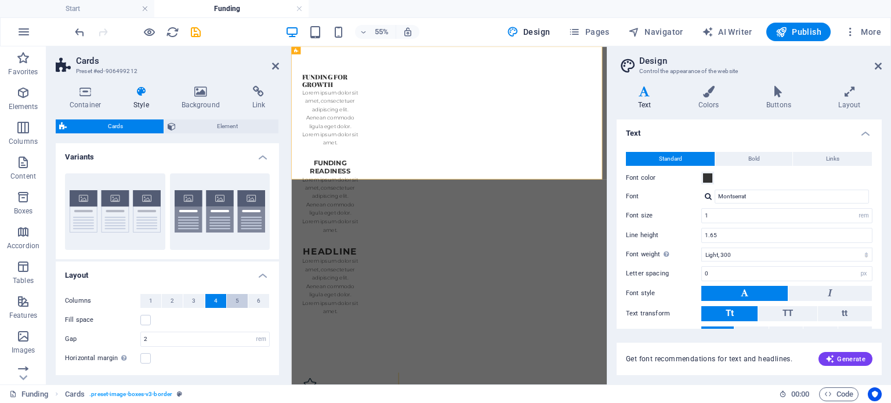
click at [237, 299] on span "5" at bounding box center [237, 301] width 3 height 14
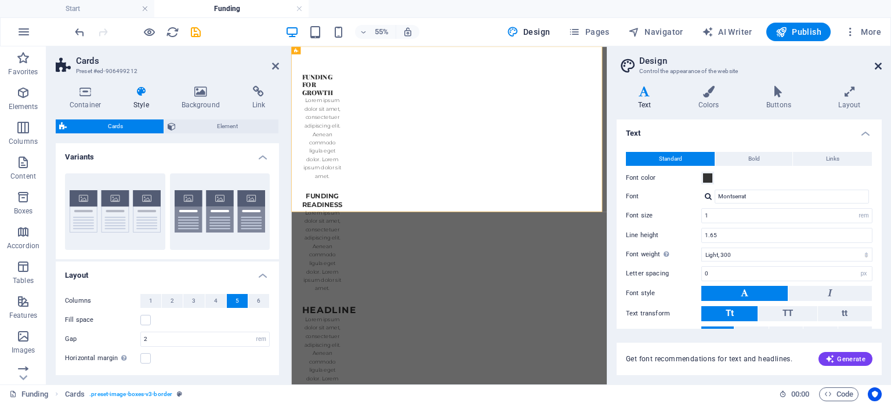
click at [880, 64] on icon at bounding box center [878, 66] width 7 height 9
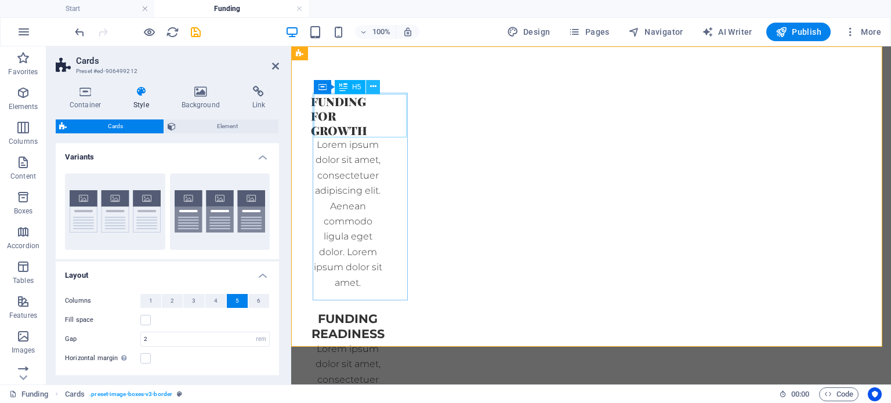
click at [370, 85] on icon at bounding box center [373, 87] width 6 height 12
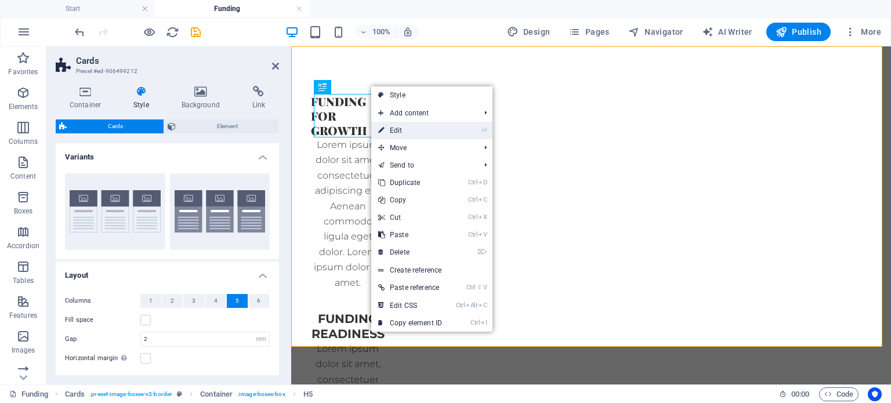
click at [397, 128] on link "⏎ Edit" at bounding box center [410, 130] width 78 height 17
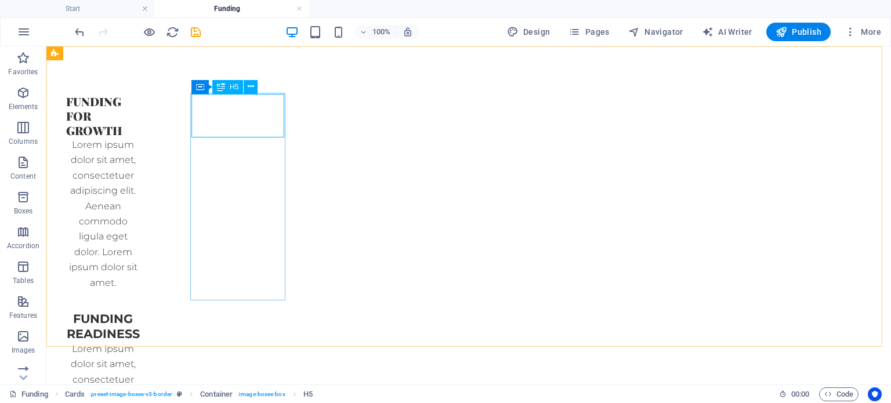
click at [234, 88] on span "H5" at bounding box center [234, 87] width 9 height 7
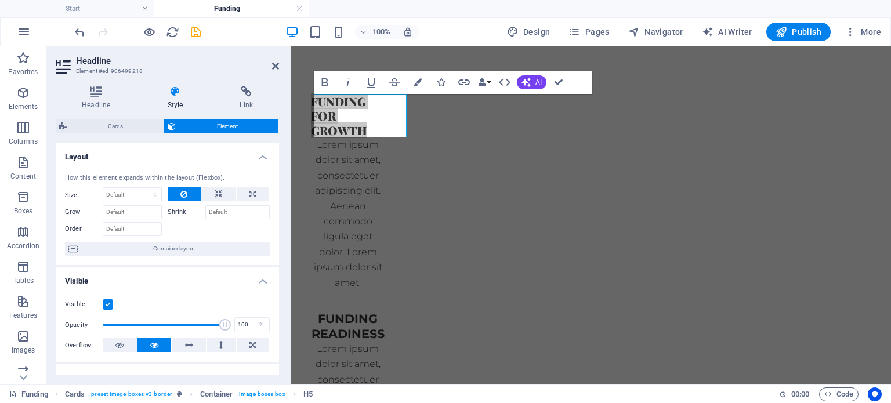
click at [226, 125] on span "Element" at bounding box center [227, 127] width 96 height 14
click at [96, 97] on icon at bounding box center [96, 92] width 81 height 12
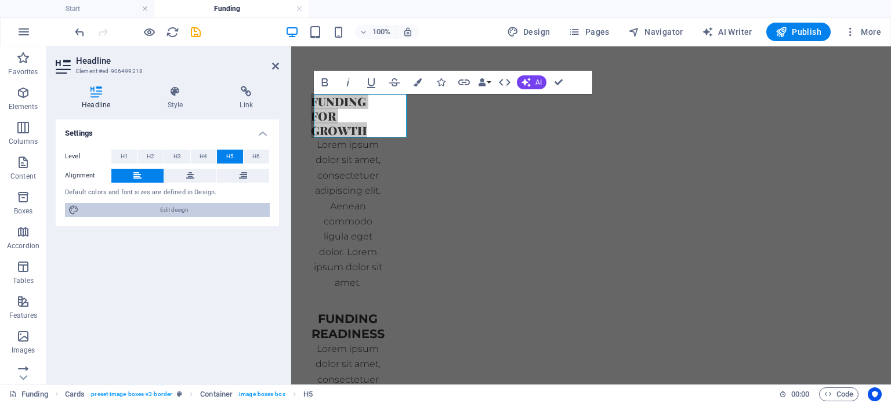
click at [169, 208] on span "Edit design" at bounding box center [174, 210] width 184 height 14
select select "rem"
select select "300"
select select "px"
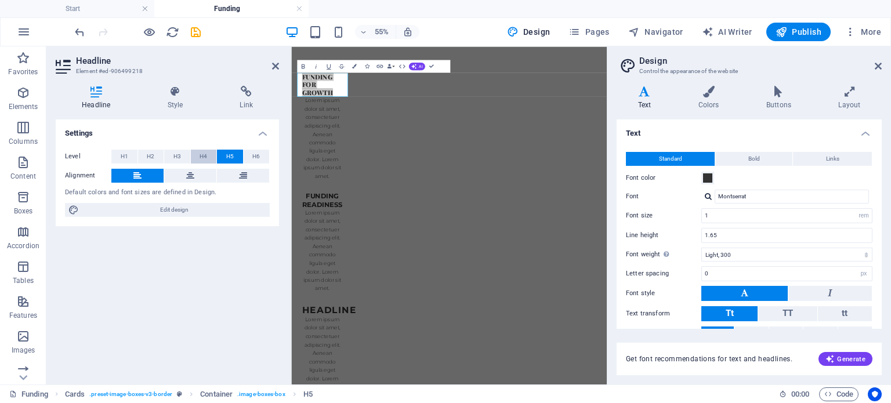
click at [206, 154] on span "H4" at bounding box center [204, 157] width 8 height 14
click at [180, 156] on span "H3" at bounding box center [177, 157] width 8 height 14
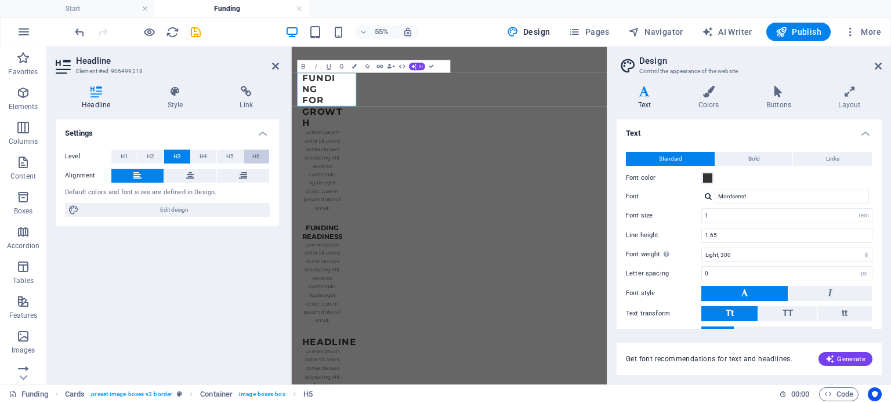
click at [255, 156] on span "H6" at bounding box center [256, 157] width 8 height 14
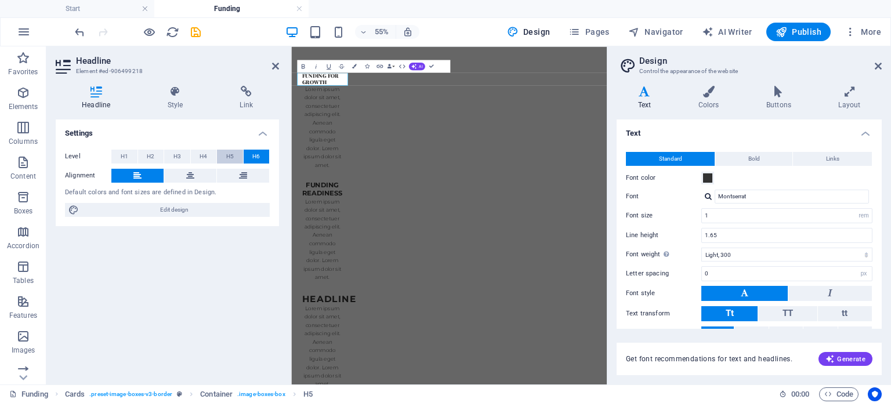
click at [226, 157] on span "H5" at bounding box center [230, 157] width 8 height 14
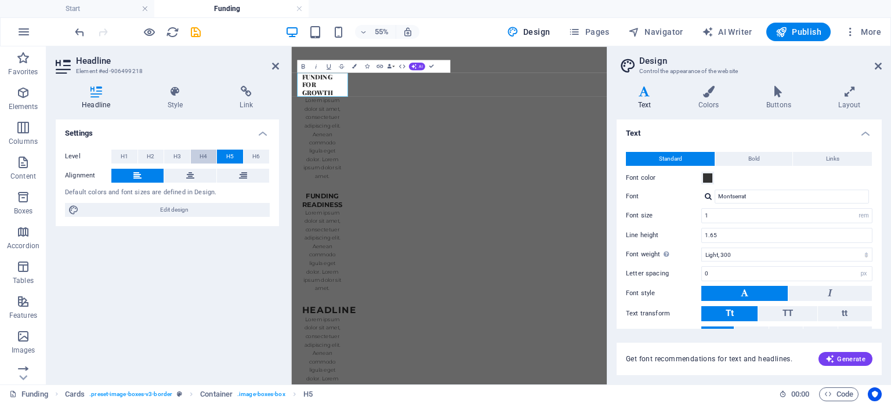
click at [205, 157] on span "H4" at bounding box center [204, 157] width 8 height 14
click at [762, 195] on input "Montserrat" at bounding box center [792, 197] width 154 height 14
click at [879, 66] on icon at bounding box center [878, 66] width 7 height 9
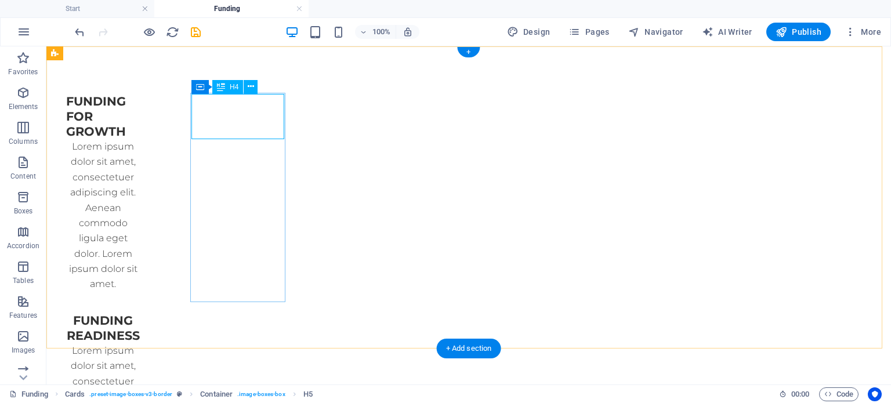
click at [149, 117] on div "Funding for growth" at bounding box center [103, 116] width 92 height 45
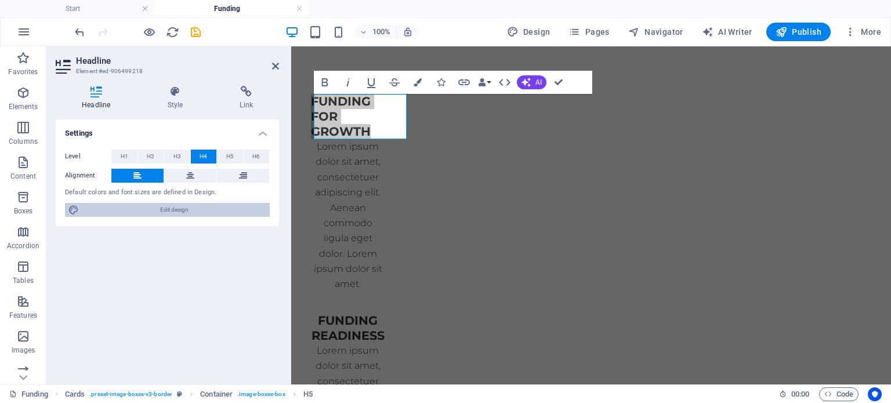
click at [179, 206] on span "Edit design" at bounding box center [174, 210] width 184 height 14
select select "rem"
select select "300"
select select "px"
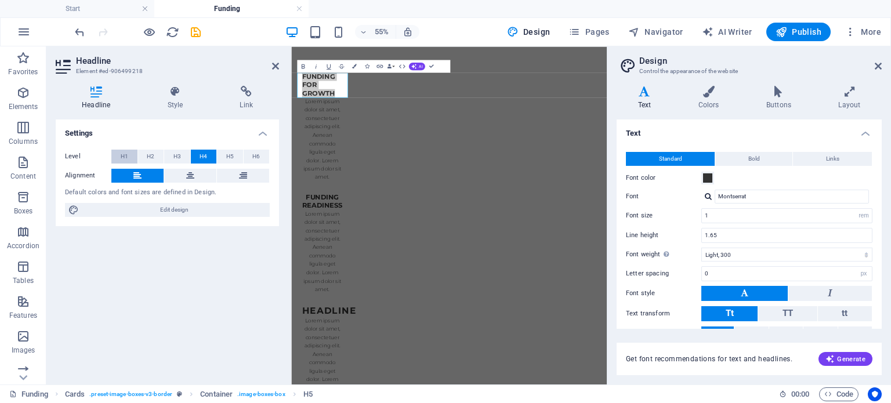
click at [126, 156] on span "H1" at bounding box center [125, 157] width 8 height 14
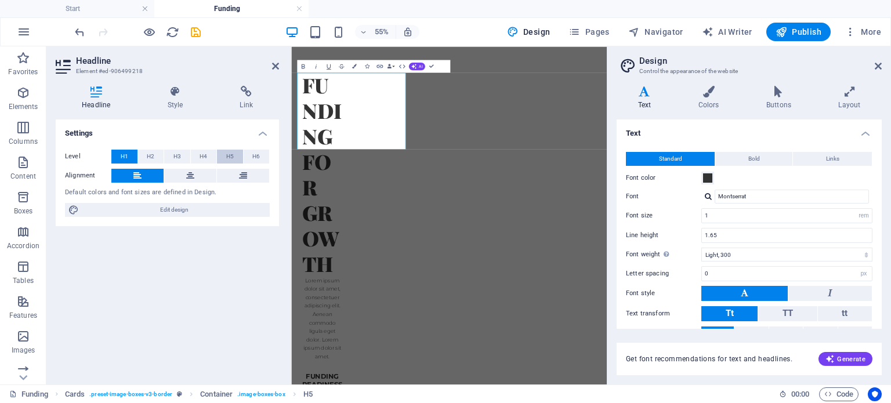
click at [227, 156] on span "H5" at bounding box center [230, 157] width 8 height 14
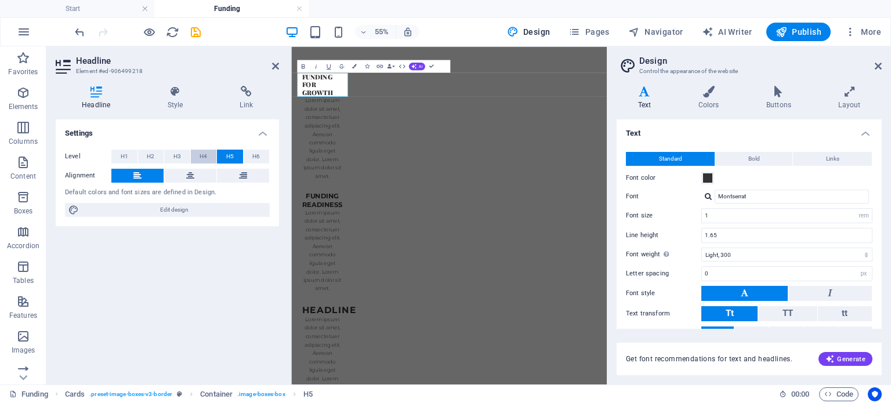
click at [207, 153] on span "H4" at bounding box center [204, 157] width 8 height 14
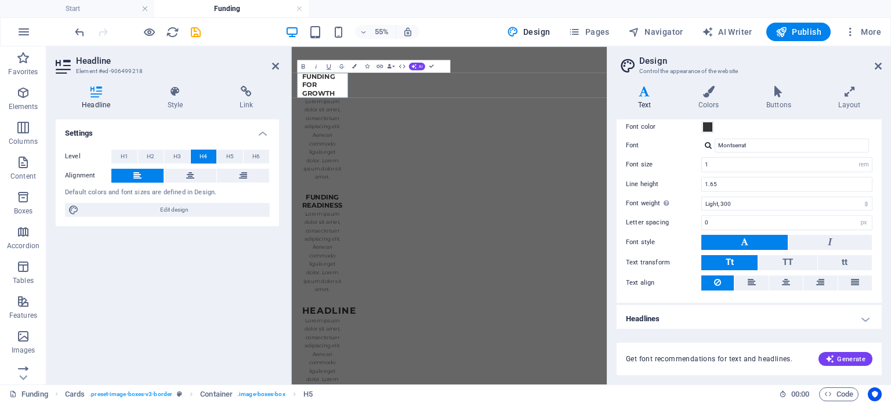
scroll to position [53, 0]
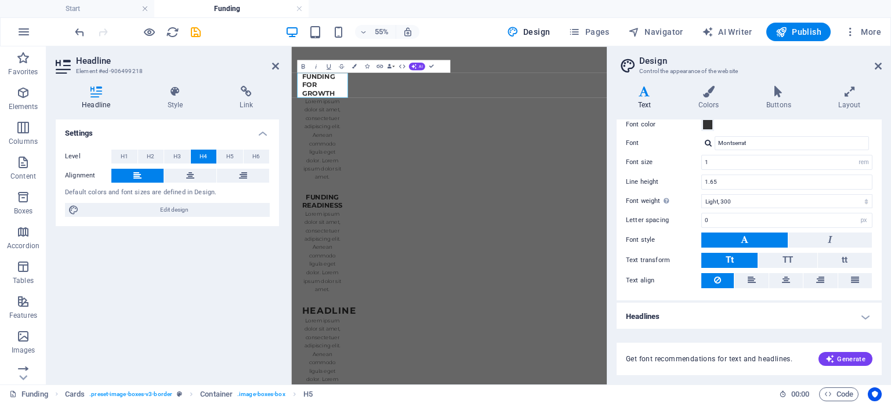
click at [865, 315] on h4 "Headlines" at bounding box center [749, 317] width 265 height 28
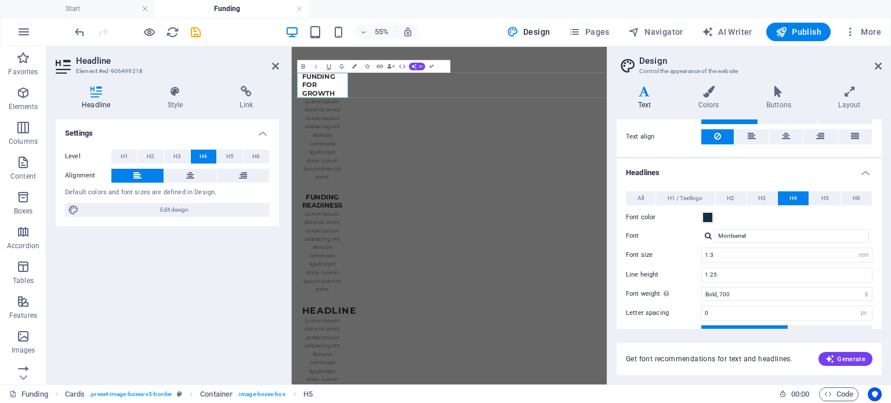
scroll to position [204, 0]
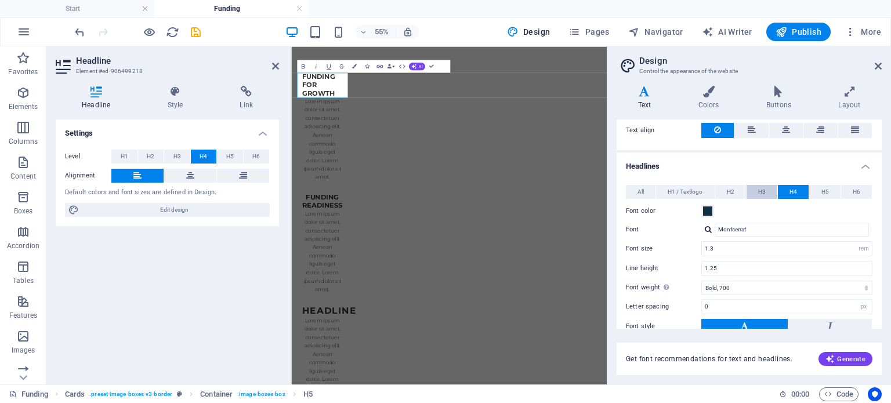
click at [762, 191] on span "H3" at bounding box center [762, 192] width 8 height 14
click at [790, 192] on span "H4" at bounding box center [794, 192] width 8 height 14
click at [818, 190] on button "H5" at bounding box center [824, 192] width 31 height 14
click at [796, 186] on button "H4" at bounding box center [793, 192] width 31 height 14
drag, startPoint x: 755, startPoint y: 223, endPoint x: 716, endPoint y: 227, distance: 39.1
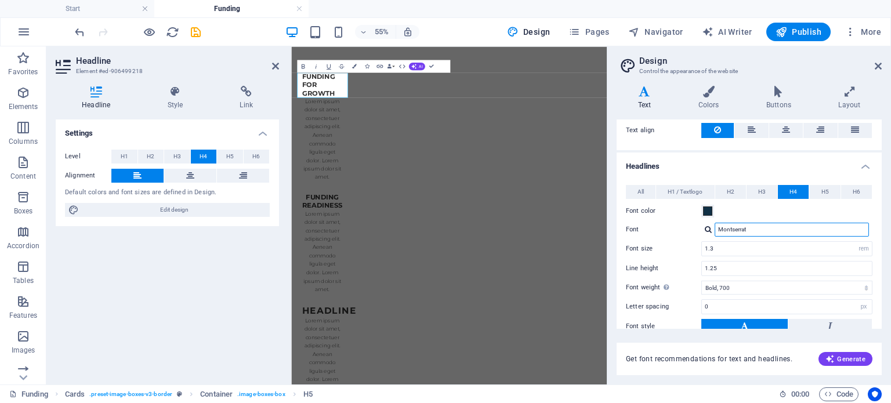
click at [716, 227] on input "Montserrat" at bounding box center [792, 230] width 154 height 14
click at [827, 191] on button "H5" at bounding box center [824, 192] width 31 height 14
click at [768, 228] on input "Playfair Display" at bounding box center [792, 230] width 154 height 14
type input "P"
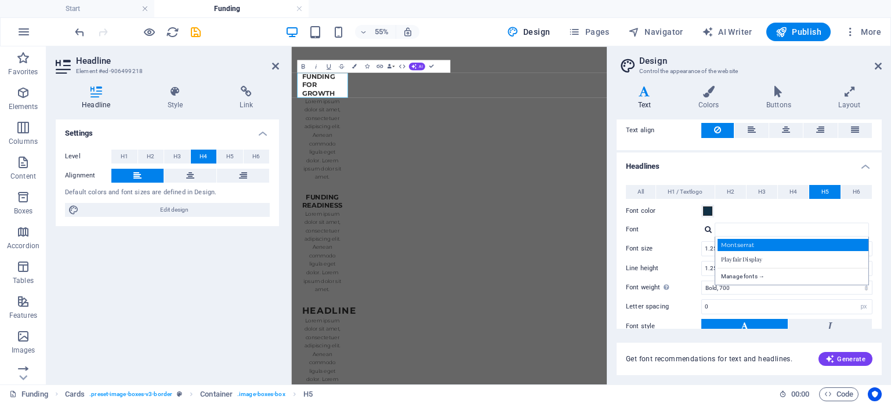
drag, startPoint x: 768, startPoint y: 228, endPoint x: 747, endPoint y: 243, distance: 25.3
click at [747, 243] on div "Montserrat" at bounding box center [794, 245] width 153 height 12
type input "Montserrat"
click at [859, 192] on button "H6" at bounding box center [856, 192] width 31 height 14
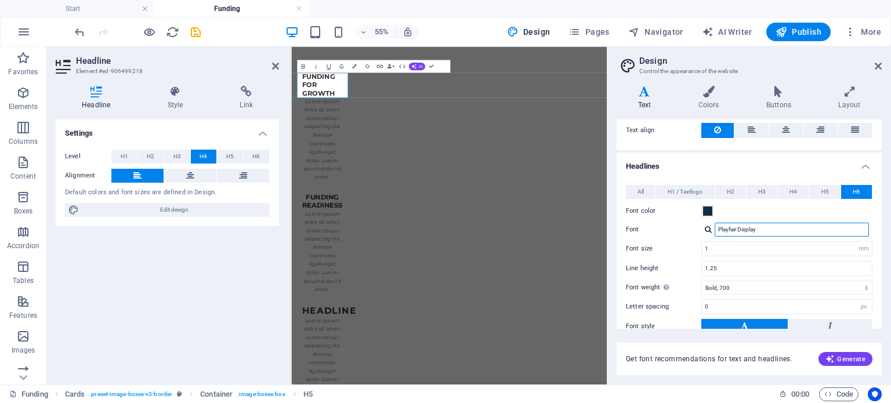
click at [805, 230] on input "Playfair Display" at bounding box center [792, 230] width 154 height 14
type input "P"
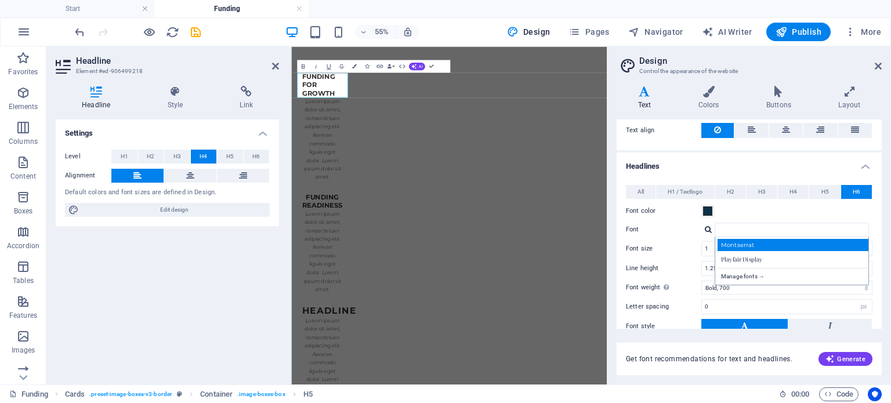
click at [754, 241] on div "Montserrat" at bounding box center [794, 245] width 153 height 12
type input "Montserrat"
click at [841, 211] on div "Font color" at bounding box center [749, 211] width 247 height 14
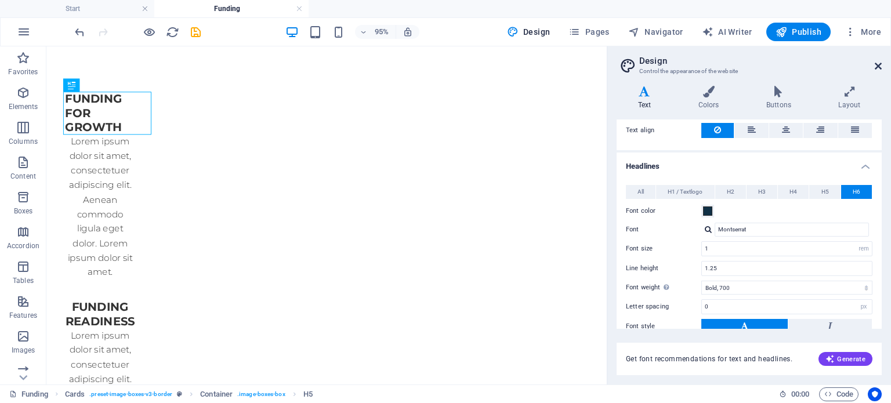
click at [881, 64] on icon at bounding box center [878, 66] width 7 height 9
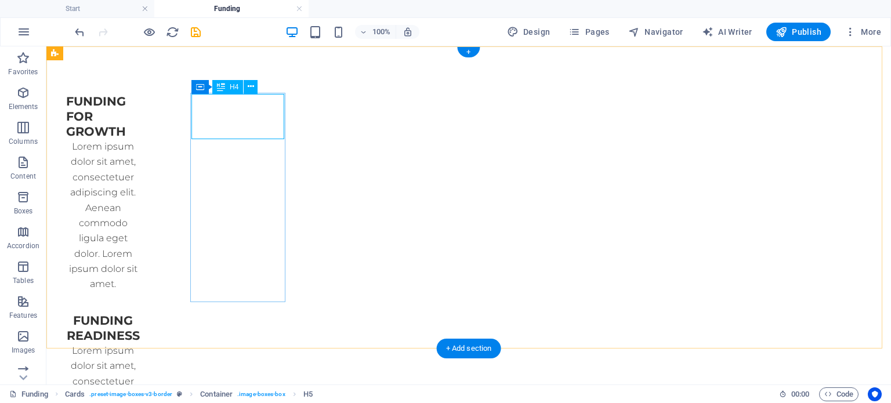
click at [149, 113] on div "Funding for growth" at bounding box center [103, 116] width 92 height 45
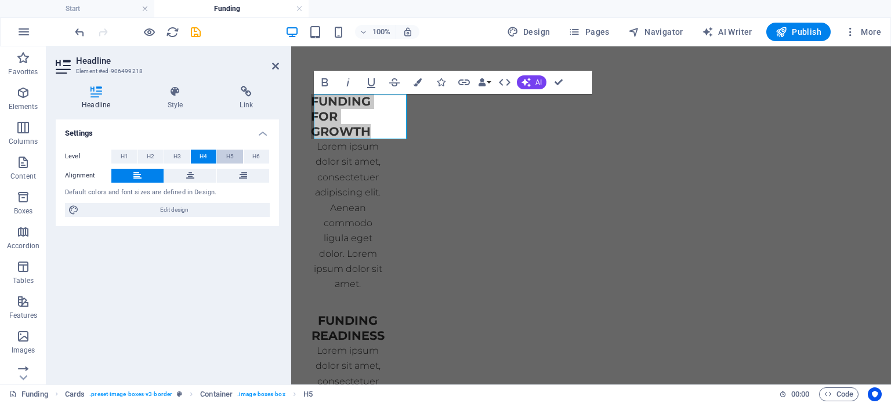
click at [232, 152] on span "H5" at bounding box center [230, 157] width 8 height 14
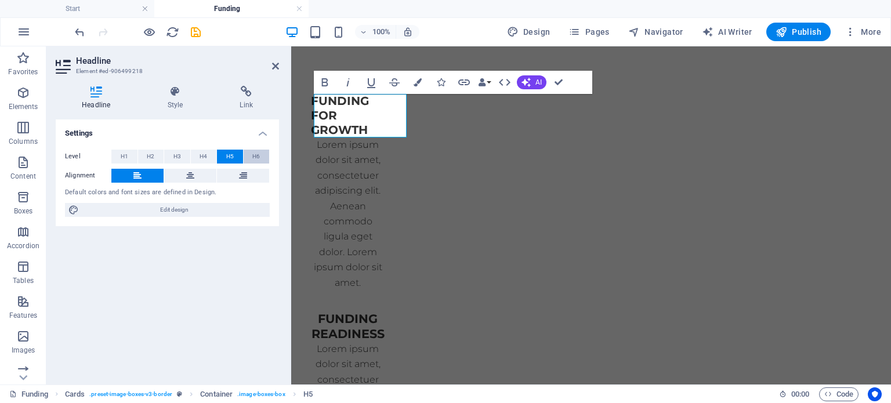
click at [253, 152] on span "H6" at bounding box center [256, 157] width 8 height 14
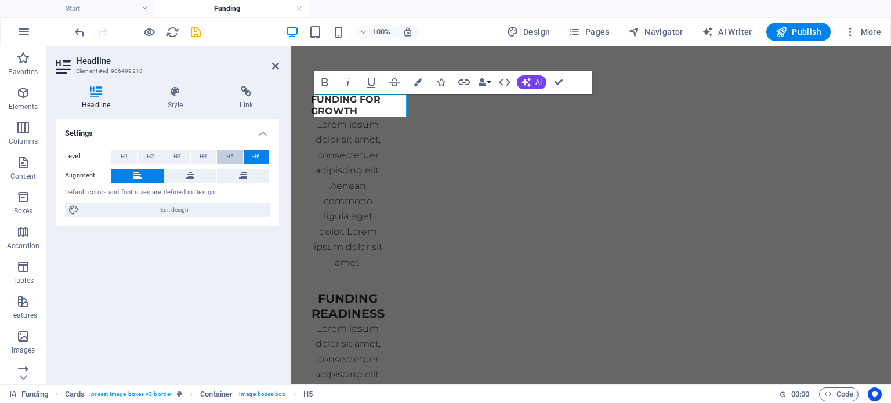
click at [233, 157] on span "H5" at bounding box center [230, 157] width 8 height 14
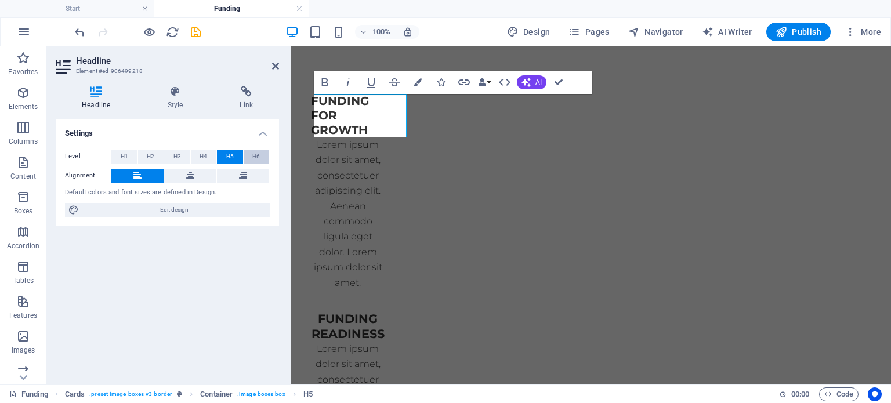
click at [254, 157] on span "H6" at bounding box center [256, 157] width 8 height 14
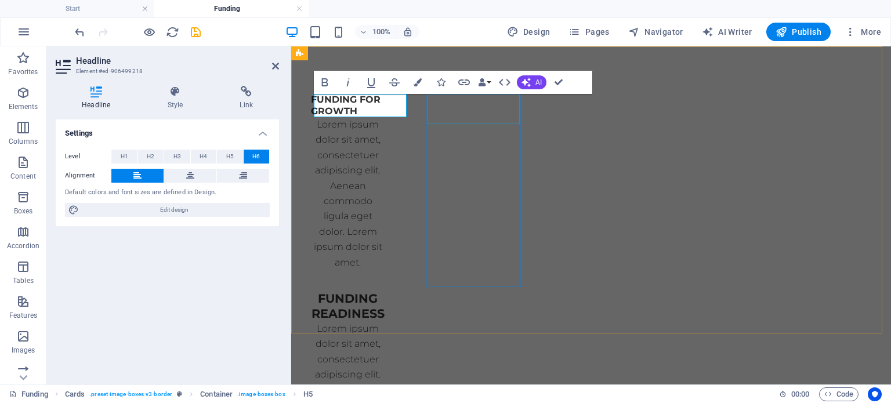
click at [394, 291] on div "funding readiness" at bounding box center [348, 306] width 92 height 30
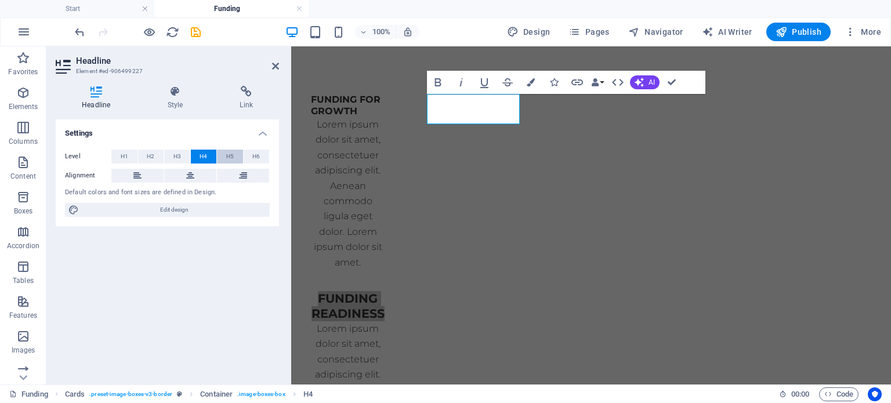
click at [234, 156] on button "H5" at bounding box center [230, 157] width 26 height 14
click at [254, 154] on span "H6" at bounding box center [256, 157] width 8 height 14
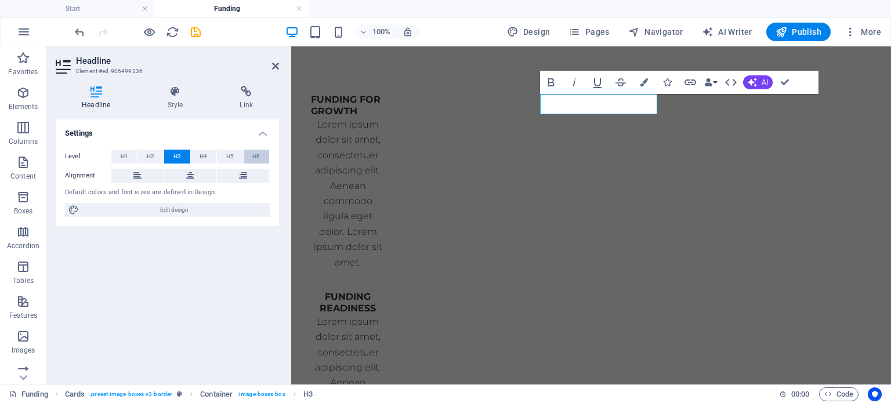
click at [261, 158] on button "H6" at bounding box center [257, 157] width 26 height 14
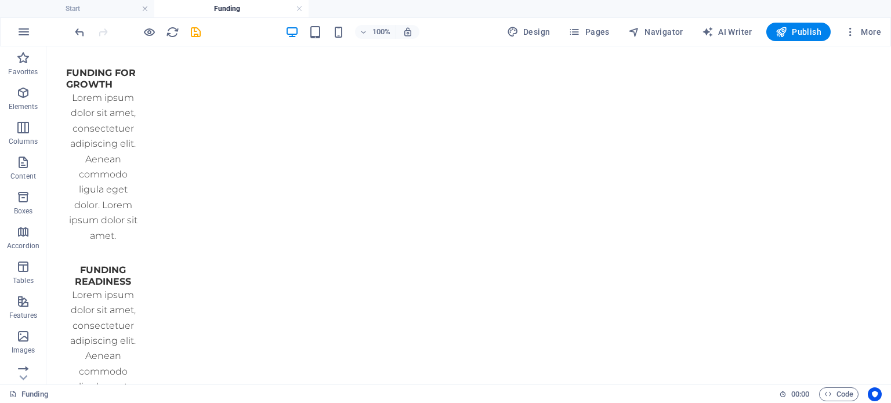
scroll to position [0, 0]
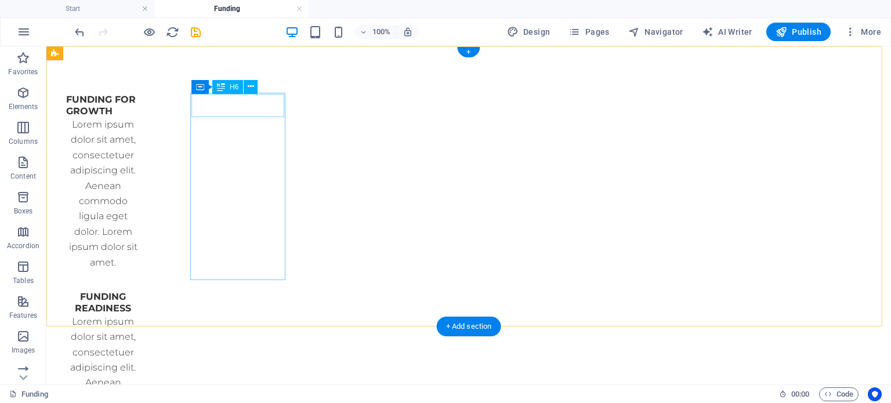
click at [149, 100] on div "Funding for growth" at bounding box center [103, 105] width 92 height 23
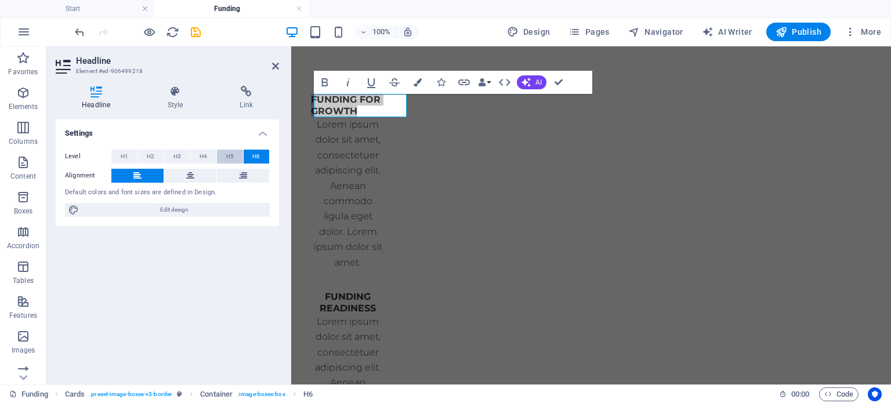
click at [223, 153] on button "H5" at bounding box center [230, 157] width 26 height 14
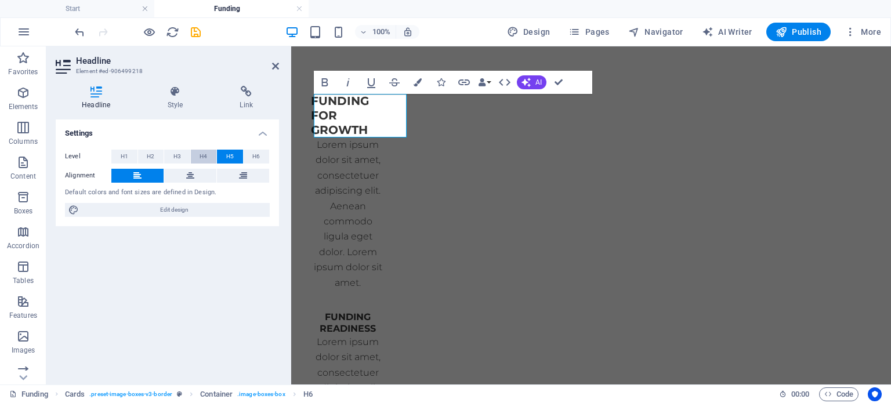
click at [202, 157] on span "H4" at bounding box center [204, 157] width 8 height 14
click at [394, 313] on div "funding readiness" at bounding box center [348, 324] width 92 height 23
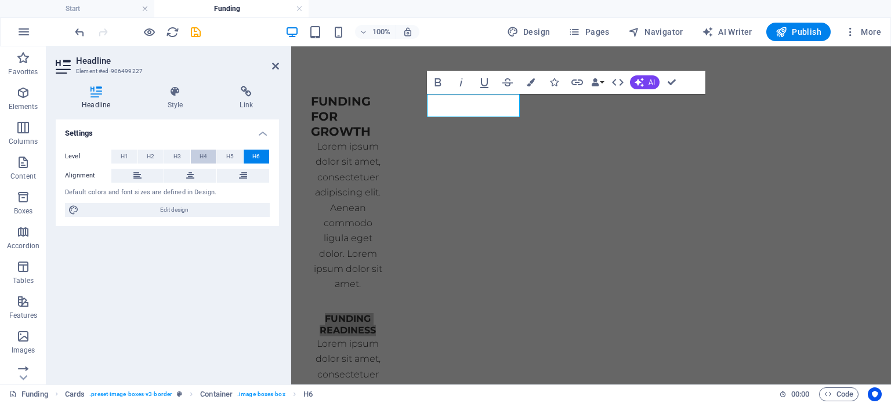
click at [200, 158] on span "H4" at bounding box center [204, 157] width 8 height 14
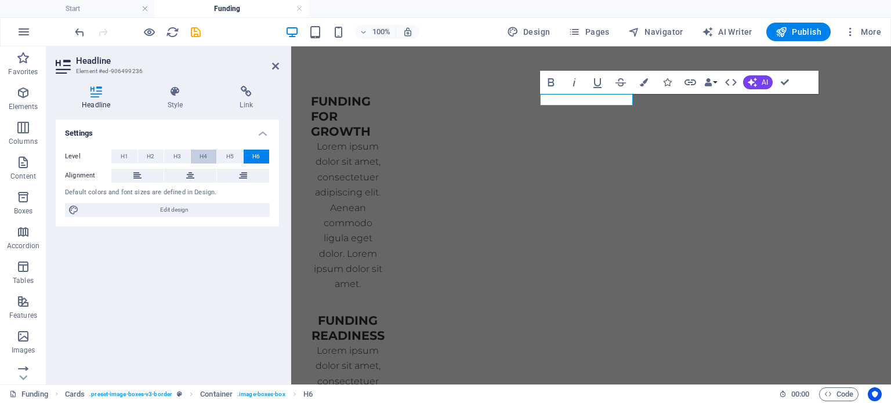
click at [205, 158] on span "H4" at bounding box center [204, 157] width 8 height 14
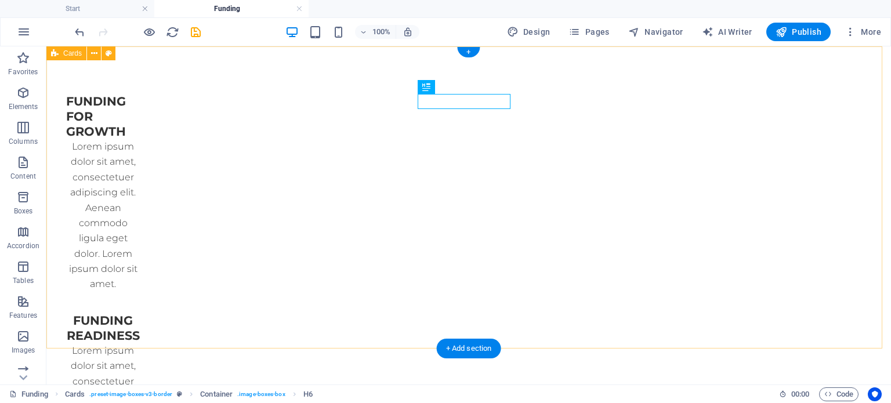
click at [852, 74] on div "Funding for growth Lorem ipsum dolor sit amet, consectetuer adipiscing elit. Ae…" at bounding box center [468, 394] width 845 height 696
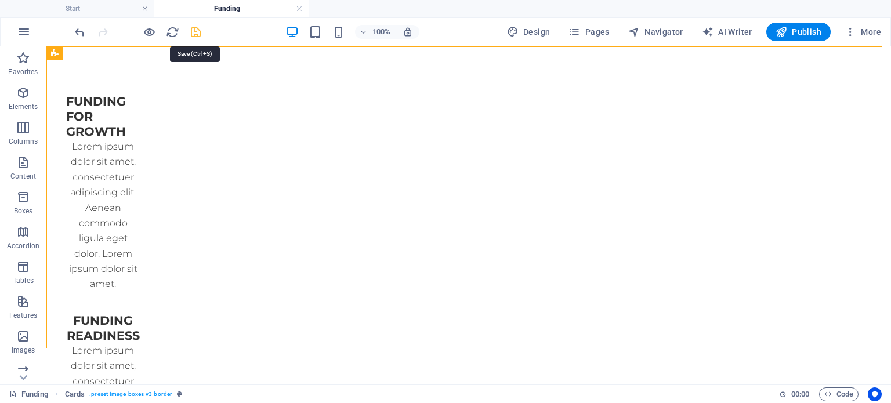
click at [193, 30] on icon "save" at bounding box center [195, 32] width 13 height 13
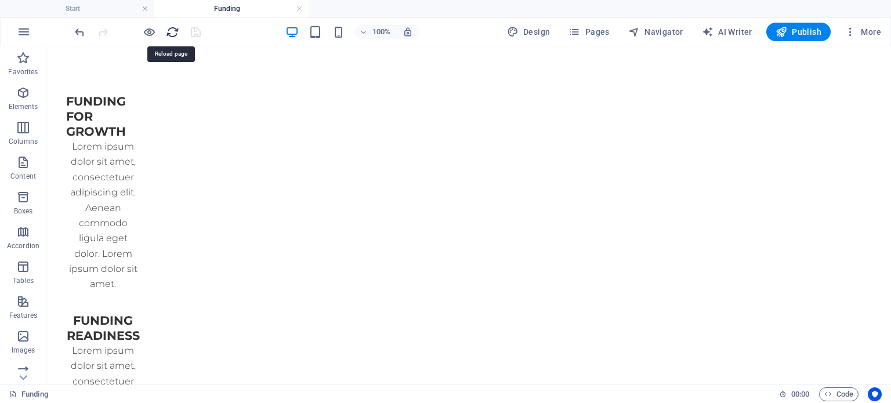
click at [174, 34] on icon "reload" at bounding box center [172, 32] width 13 height 13
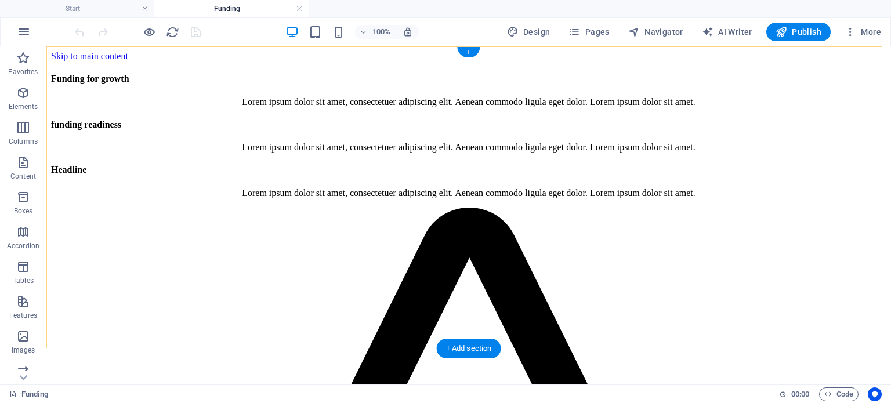
click at [469, 50] on div "+" at bounding box center [468, 52] width 23 height 10
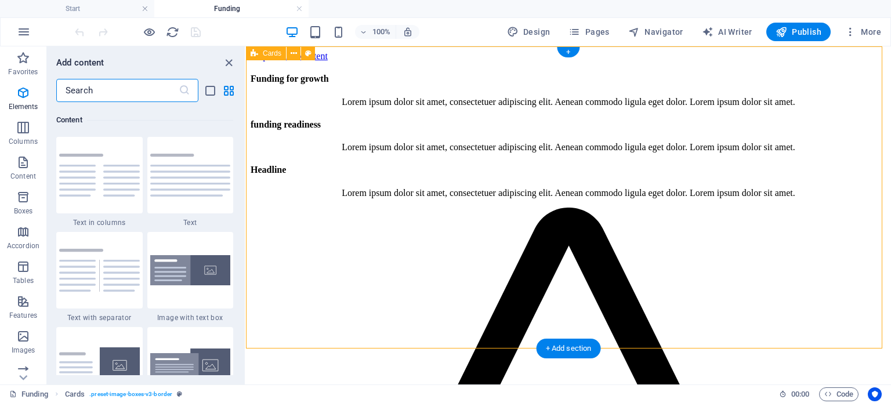
scroll to position [2030, 0]
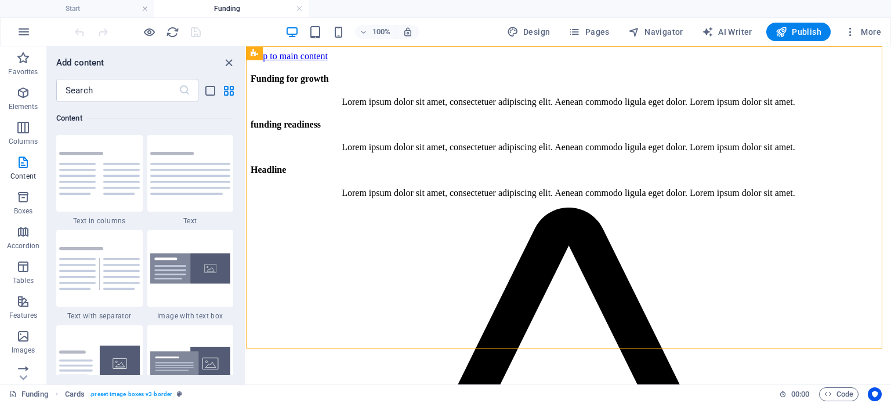
drag, startPoint x: 242, startPoint y: 153, endPoint x: 243, endPoint y: 176, distance: 23.2
click at [243, 176] on div "Favorites 1 Star Headline 1 Star Container Elements 1 Star Headline 1 Star Text…" at bounding box center [146, 238] width 198 height 273
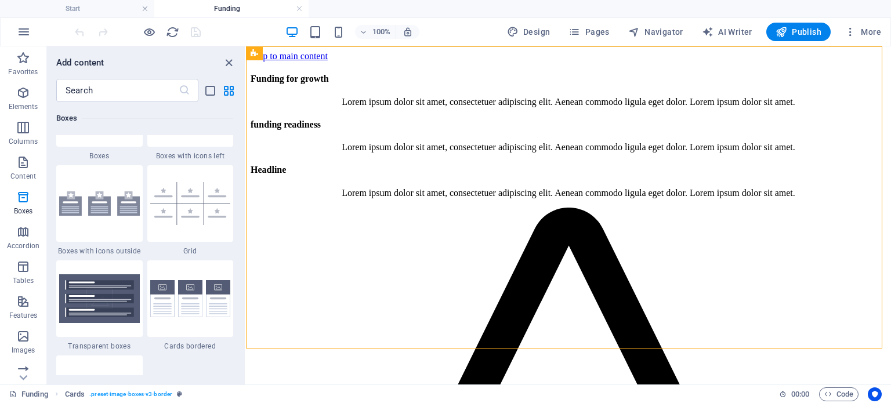
scroll to position [3400, 0]
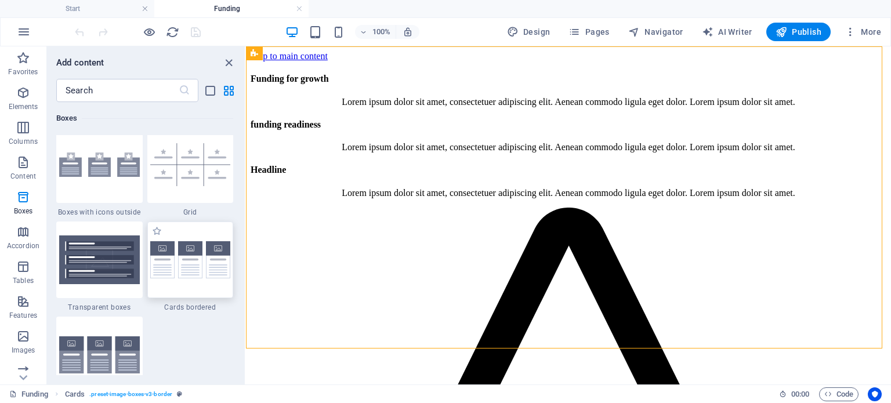
click at [201, 266] on img at bounding box center [190, 260] width 81 height 38
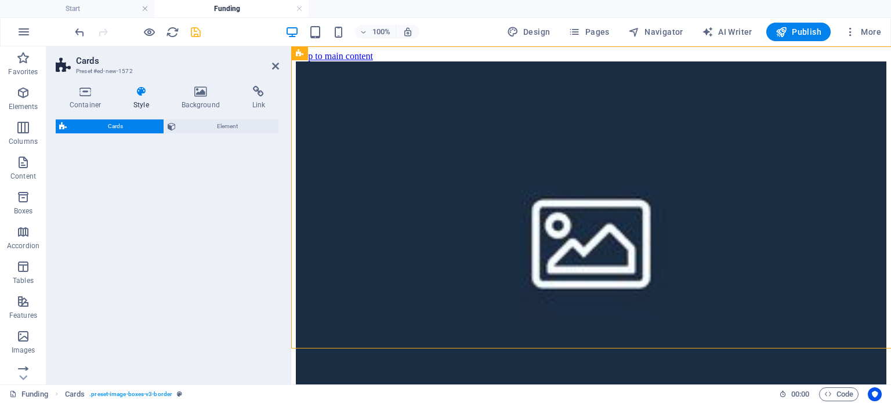
select select "rem"
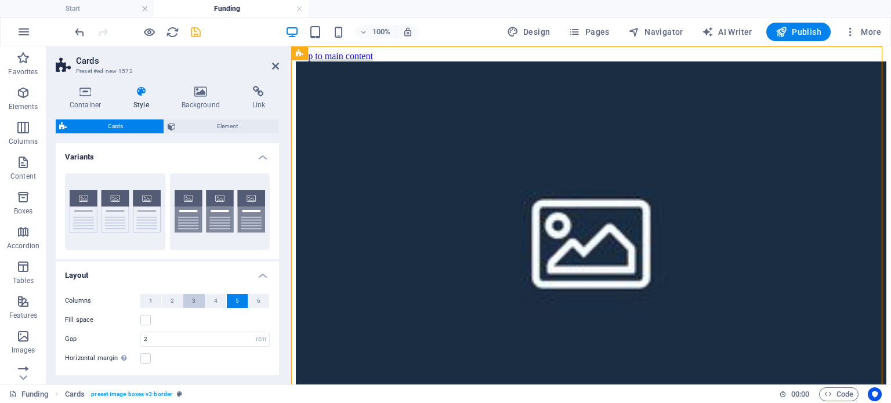
click at [194, 299] on span "3" at bounding box center [193, 301] width 3 height 14
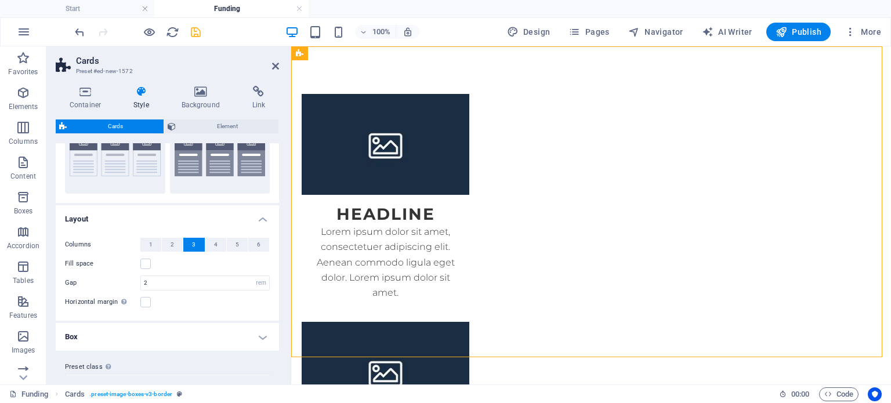
scroll to position [77, 0]
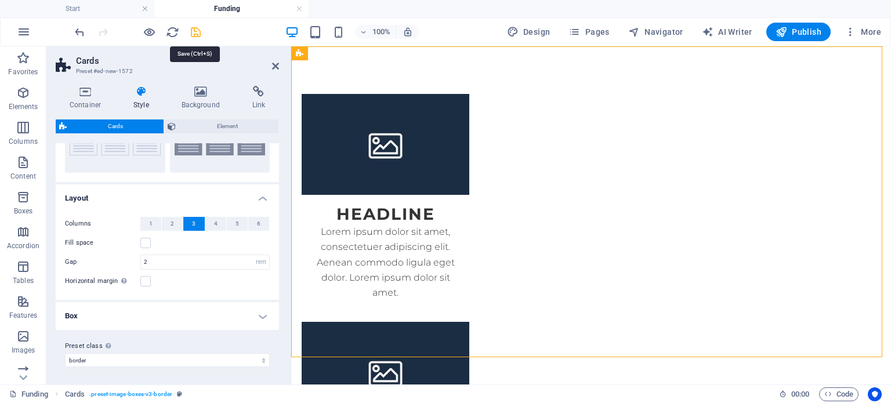
click at [194, 30] on icon "save" at bounding box center [195, 32] width 13 height 13
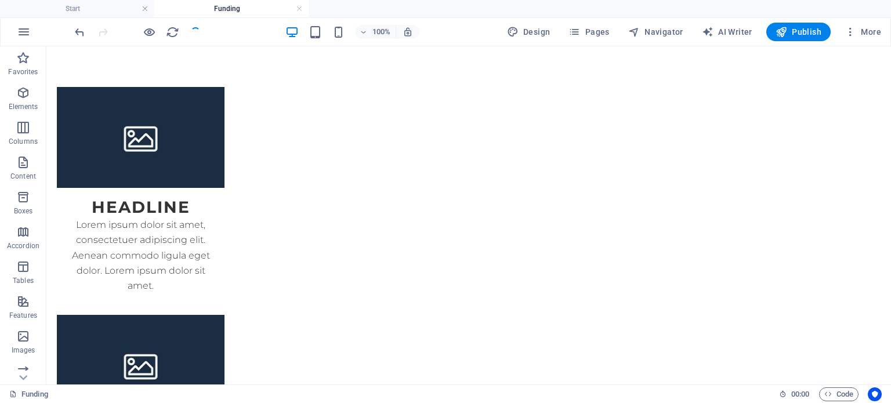
scroll to position [0, 0]
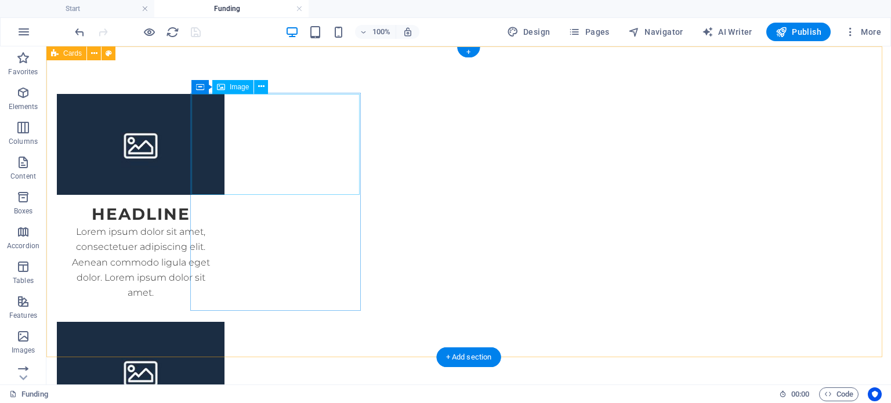
click at [225, 148] on figure at bounding box center [141, 144] width 168 height 101
select select "%"
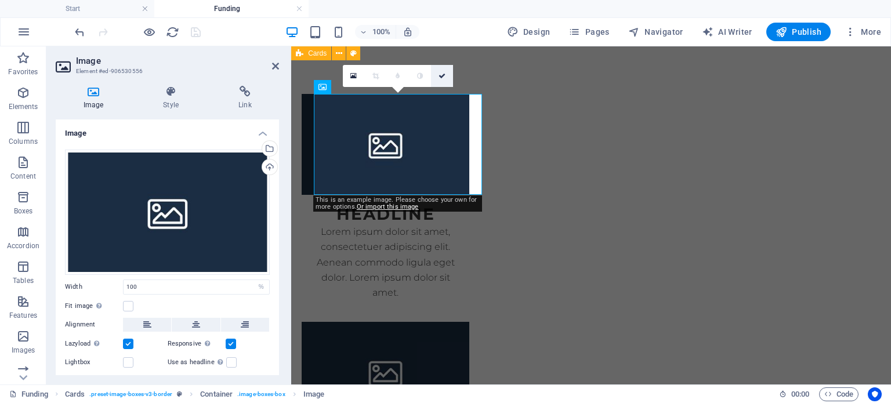
click at [441, 75] on icon at bounding box center [442, 76] width 7 height 7
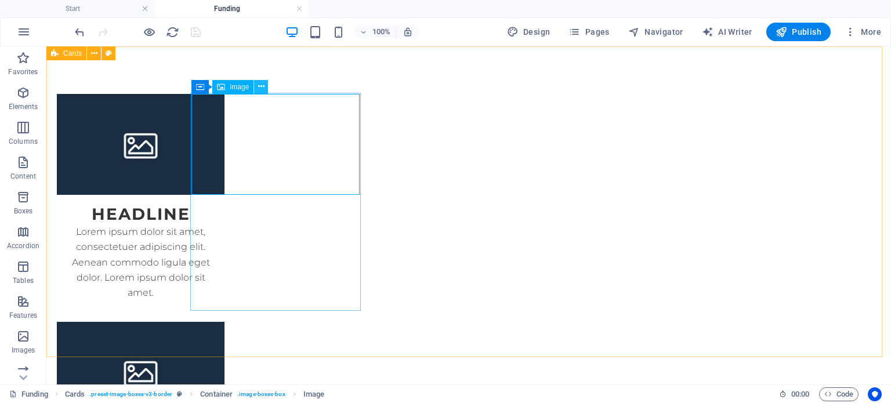
click at [260, 82] on icon at bounding box center [261, 87] width 6 height 12
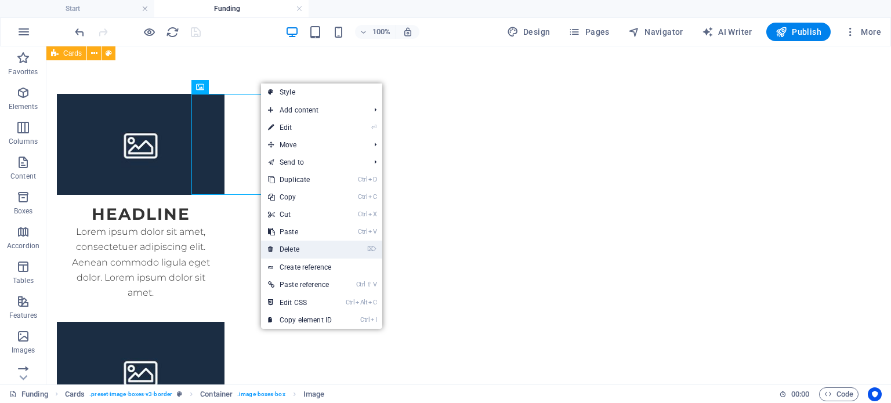
click at [309, 252] on link "⌦ Delete" at bounding box center [300, 249] width 78 height 17
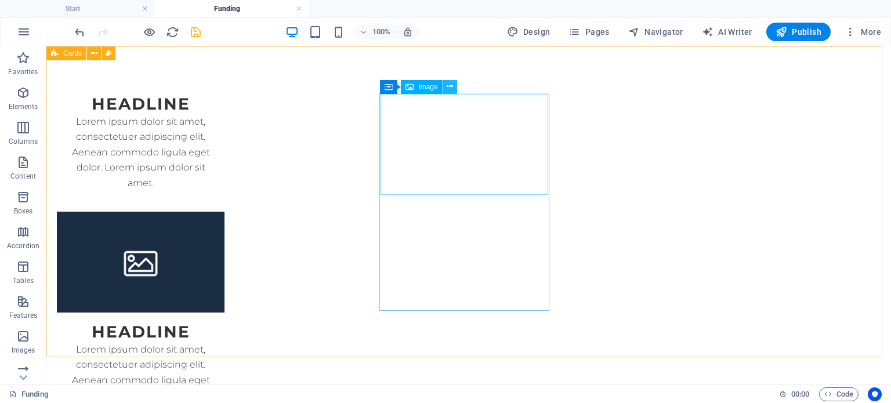
click at [447, 87] on icon at bounding box center [450, 87] width 6 height 12
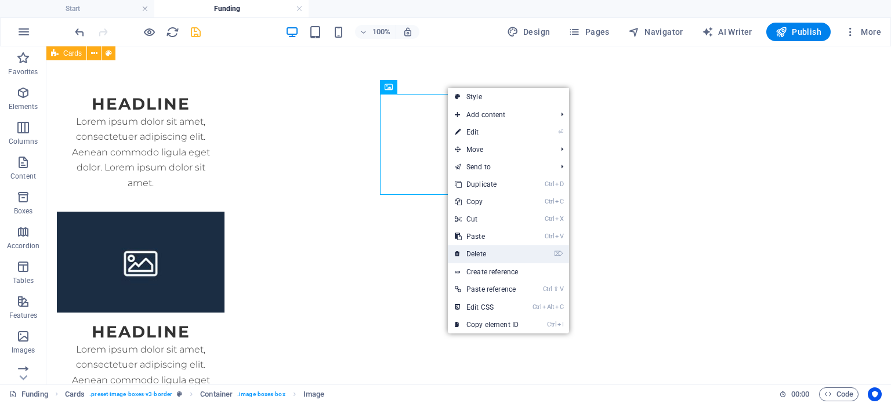
click at [491, 250] on link "⌦ Delete" at bounding box center [487, 253] width 78 height 17
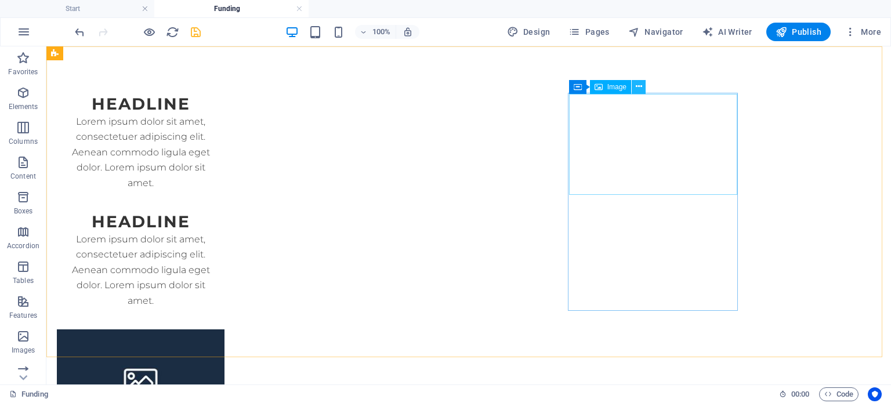
click at [638, 86] on icon at bounding box center [639, 87] width 6 height 12
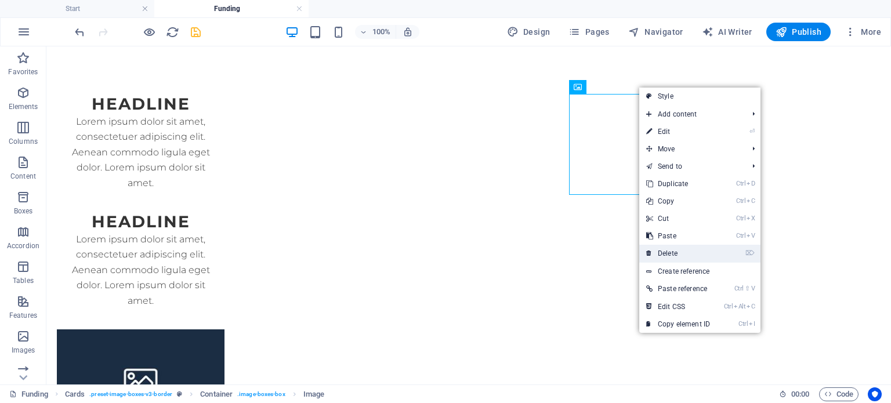
click at [692, 251] on link "⌦ Delete" at bounding box center [678, 253] width 78 height 17
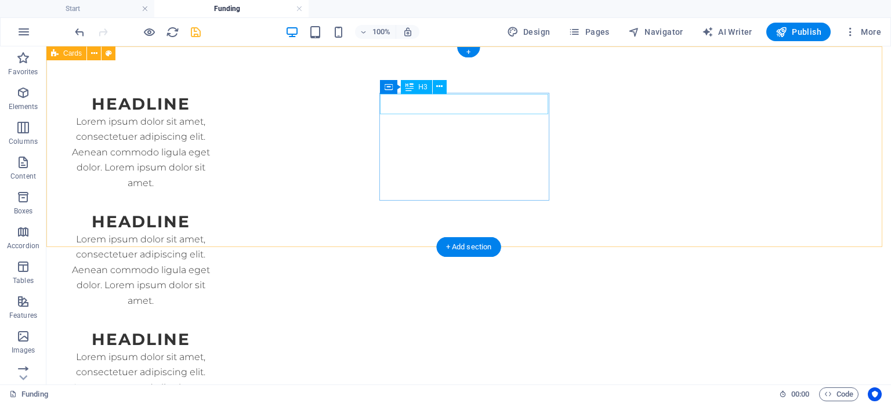
click at [225, 212] on div "Headline" at bounding box center [141, 222] width 168 height 20
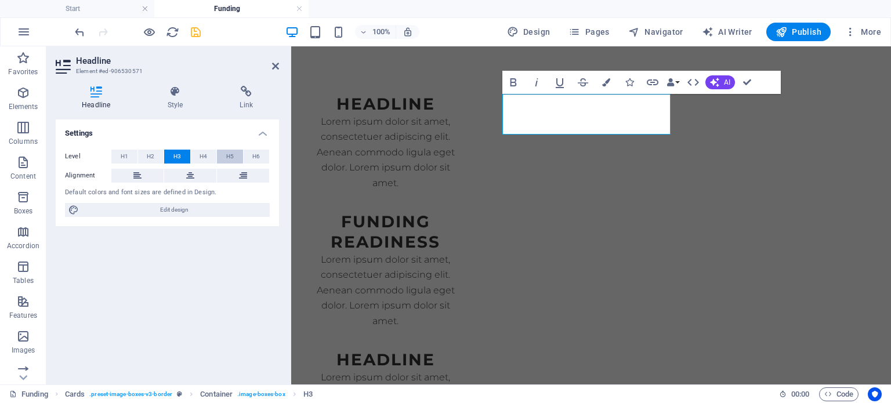
click at [233, 153] on span "H5" at bounding box center [230, 157] width 8 height 14
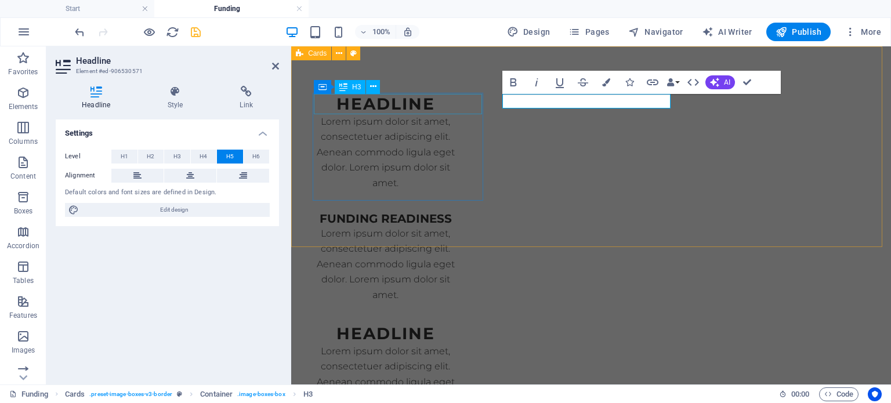
click at [439, 104] on div "Headline" at bounding box center [386, 104] width 168 height 20
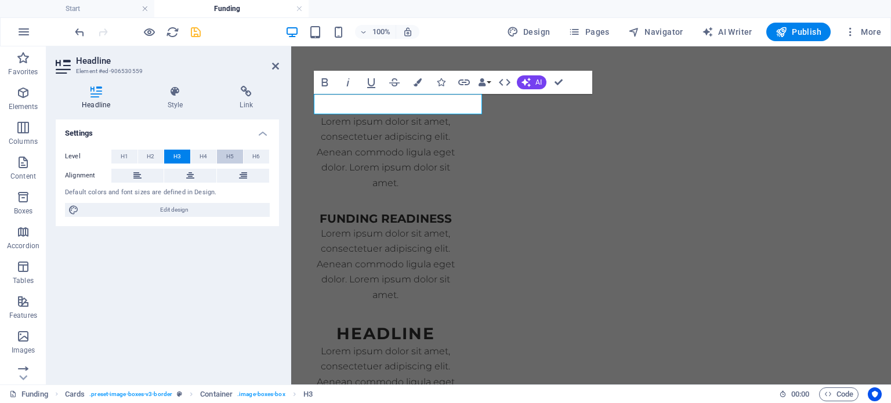
click at [232, 155] on span "H5" at bounding box center [230, 157] width 8 height 14
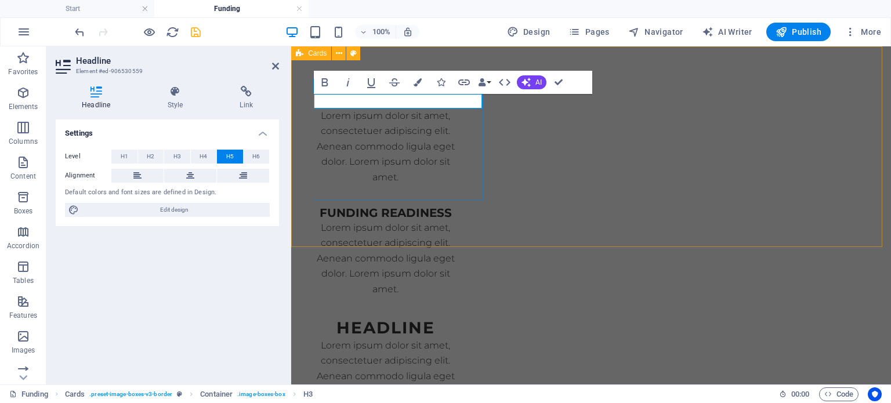
click at [351, 102] on h5 "​" at bounding box center [385, 101] width 149 height 15
click at [469, 318] on div "Headline" at bounding box center [386, 328] width 168 height 20
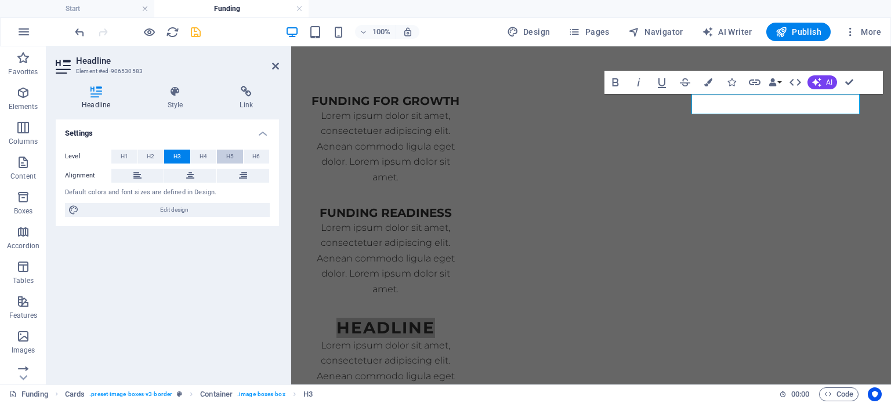
click at [236, 154] on button "H5" at bounding box center [230, 157] width 26 height 14
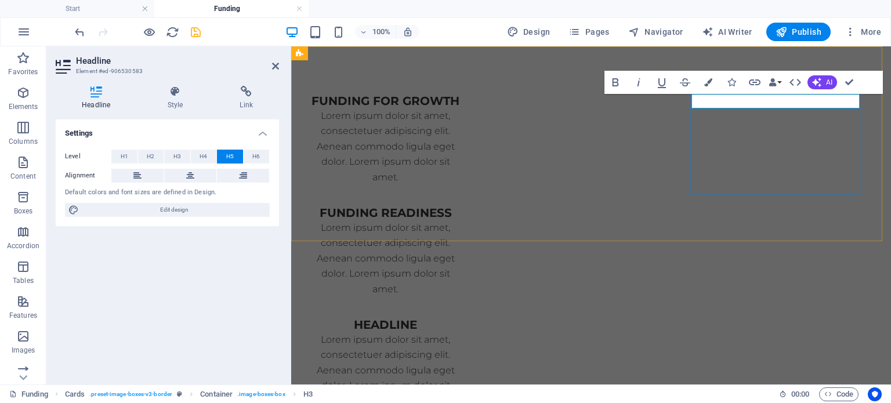
click at [460, 318] on h5 "Headline" at bounding box center [385, 325] width 149 height 15
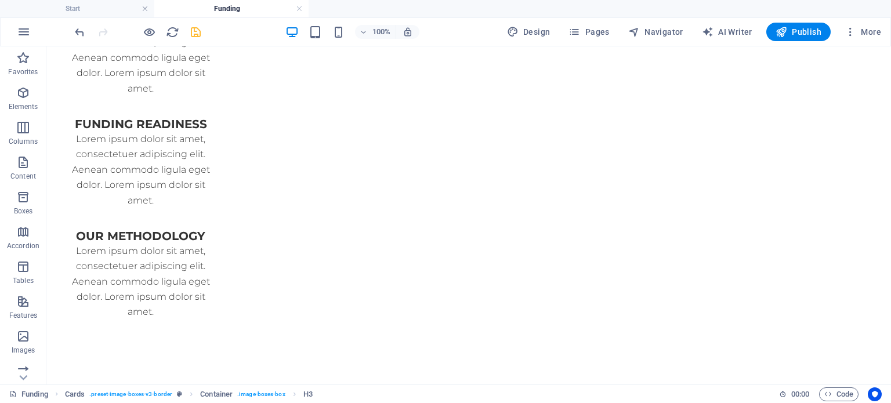
scroll to position [115, 0]
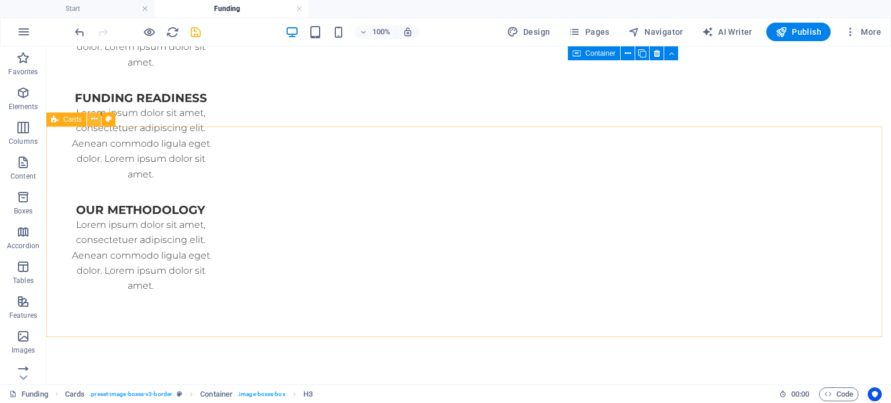
click at [97, 120] on button at bounding box center [94, 120] width 14 height 14
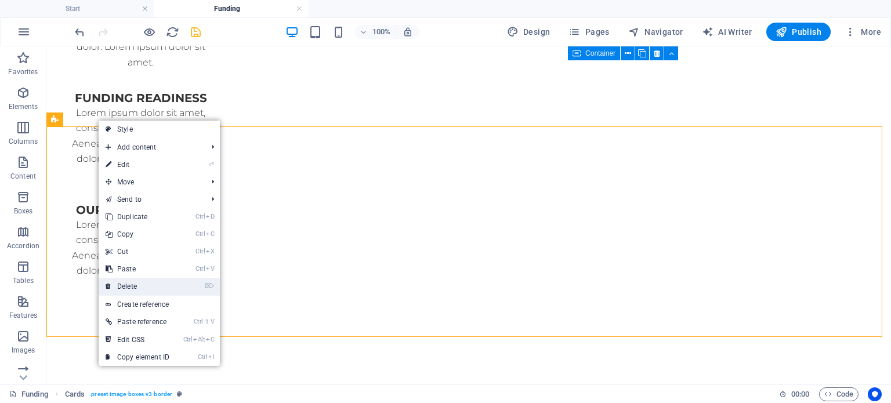
click at [142, 281] on link "⌦ Delete" at bounding box center [138, 286] width 78 height 17
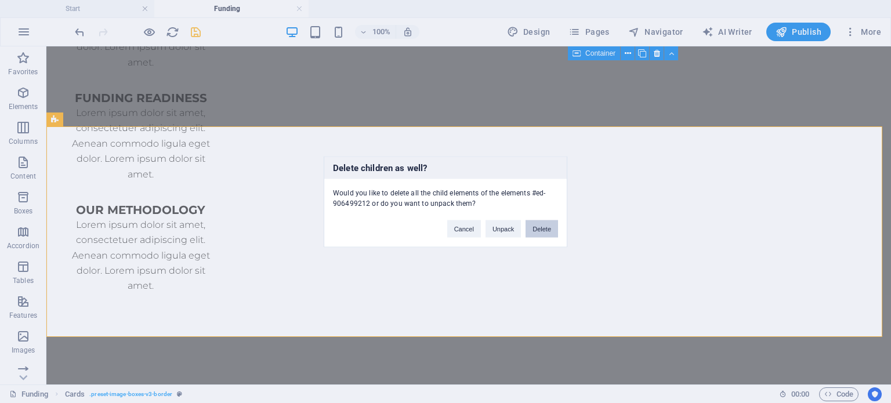
click at [543, 227] on button "Delete" at bounding box center [542, 228] width 32 height 17
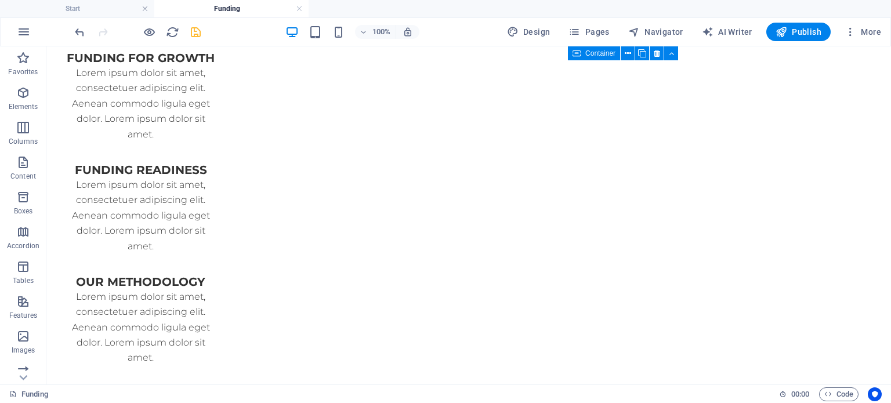
scroll to position [0, 0]
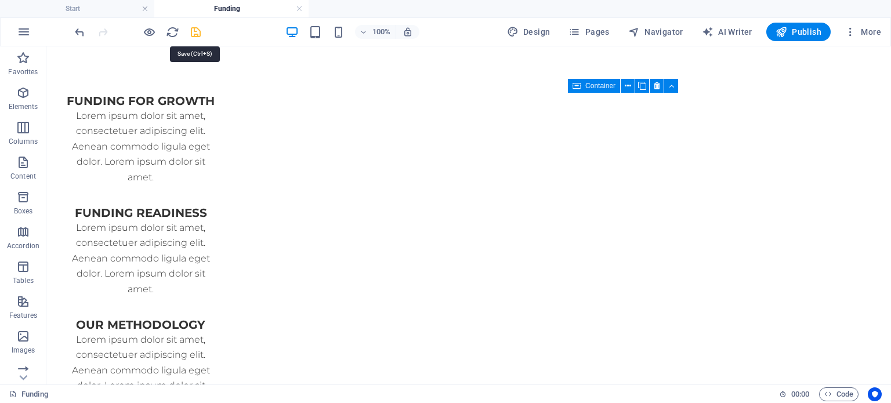
click at [197, 29] on icon "save" at bounding box center [195, 32] width 13 height 13
click at [467, 50] on div "+" at bounding box center [468, 52] width 23 height 10
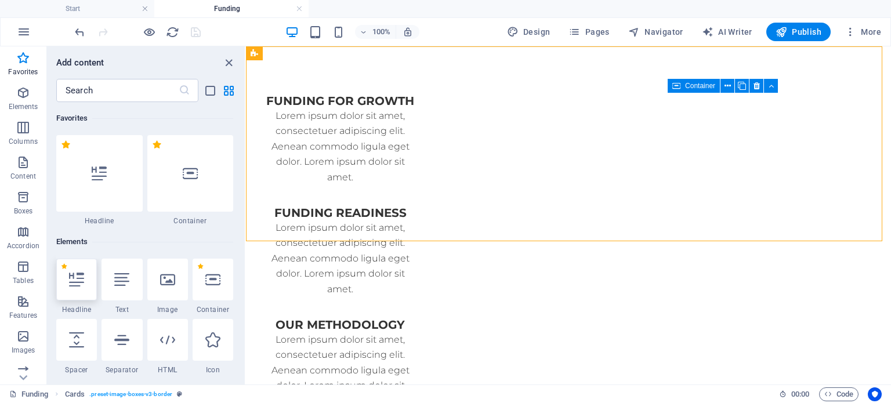
click at [80, 281] on icon at bounding box center [76, 279] width 15 height 15
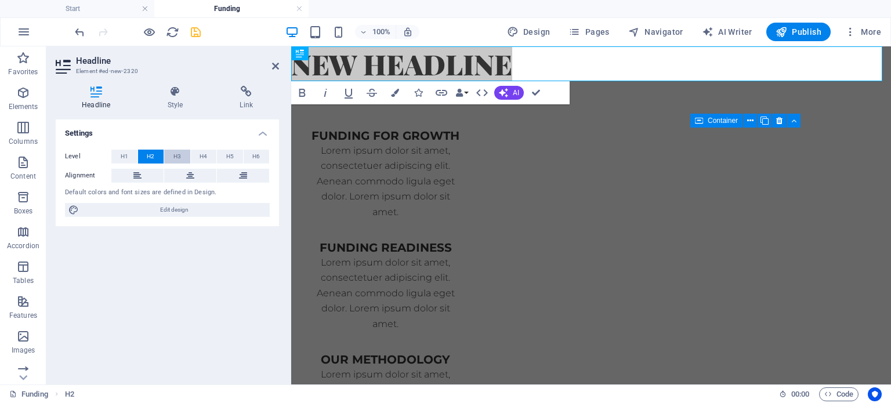
click at [179, 158] on span "H3" at bounding box center [177, 157] width 8 height 14
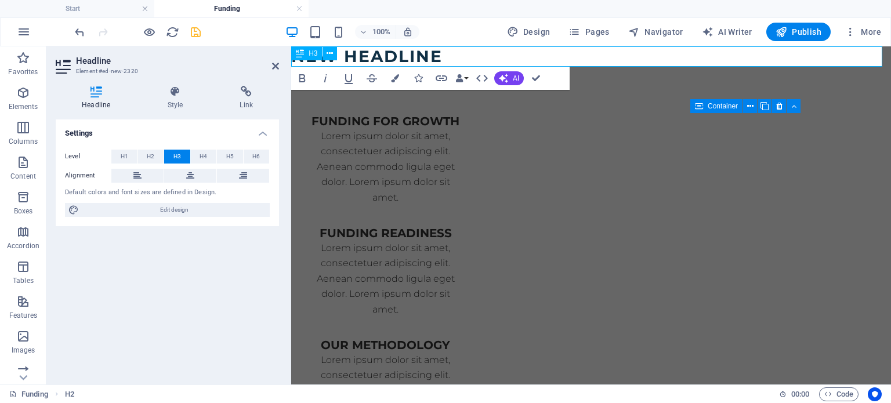
click at [447, 53] on h3 "New headline" at bounding box center [591, 56] width 600 height 20
click at [189, 172] on icon at bounding box center [190, 176] width 8 height 14
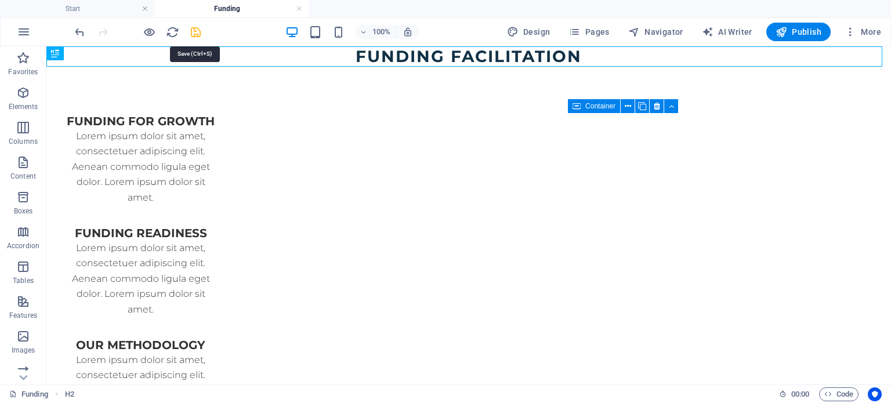
click at [196, 32] on icon "save" at bounding box center [195, 32] width 13 height 13
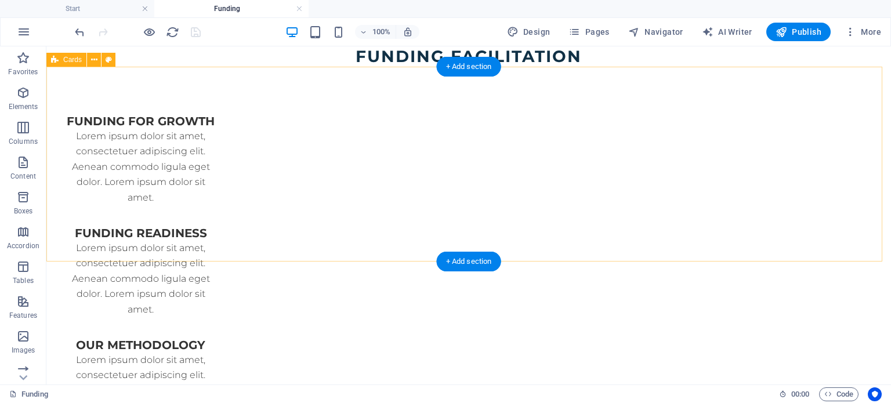
click at [143, 147] on div "funding for growth Lorem ipsum dolor sit amet, consectetuer adipiscing elit. Ae…" at bounding box center [468, 277] width 845 height 420
select select "rem"
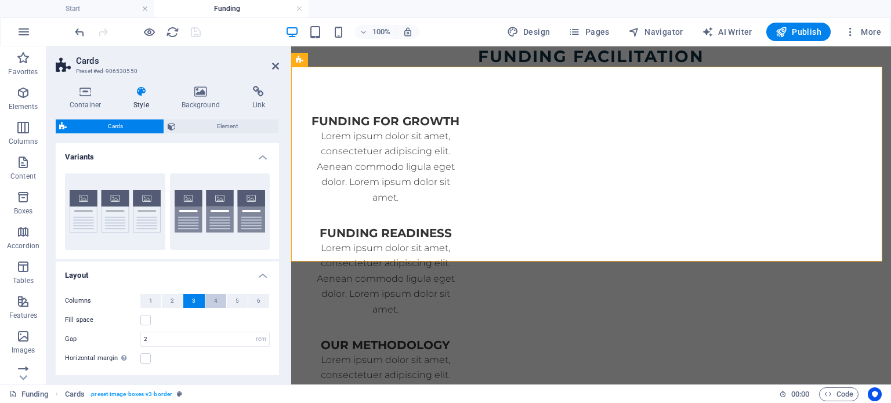
click at [215, 297] on span "4" at bounding box center [215, 301] width 3 height 14
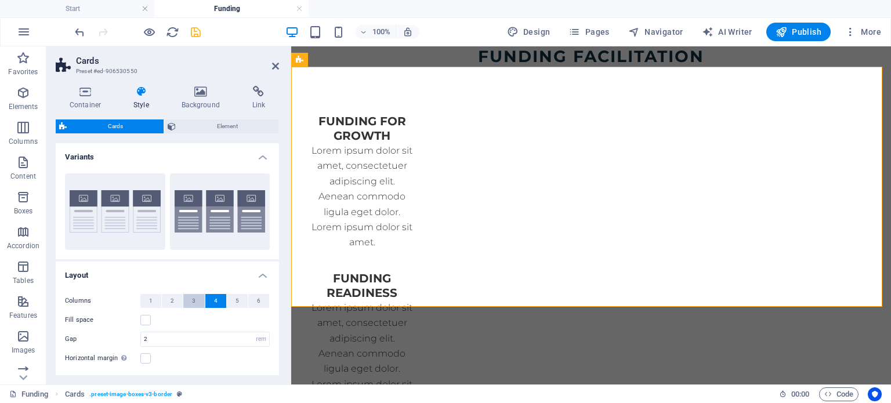
click at [195, 298] on button "3" at bounding box center [193, 301] width 21 height 14
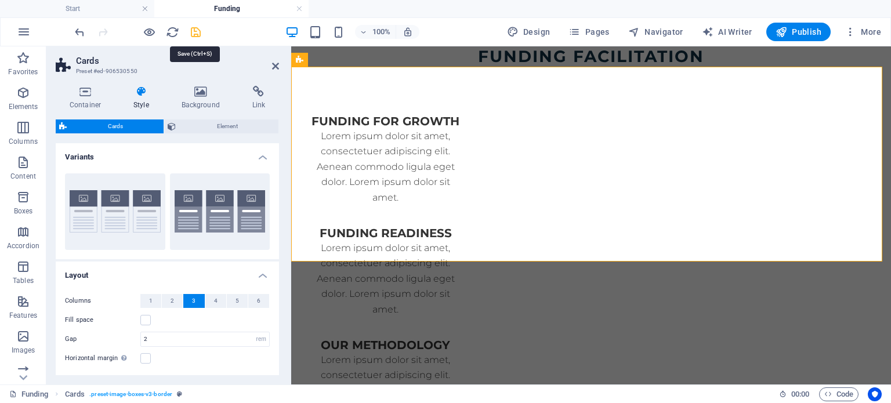
click at [195, 31] on icon "save" at bounding box center [195, 32] width 13 height 13
